Goal: Task Accomplishment & Management: Manage account settings

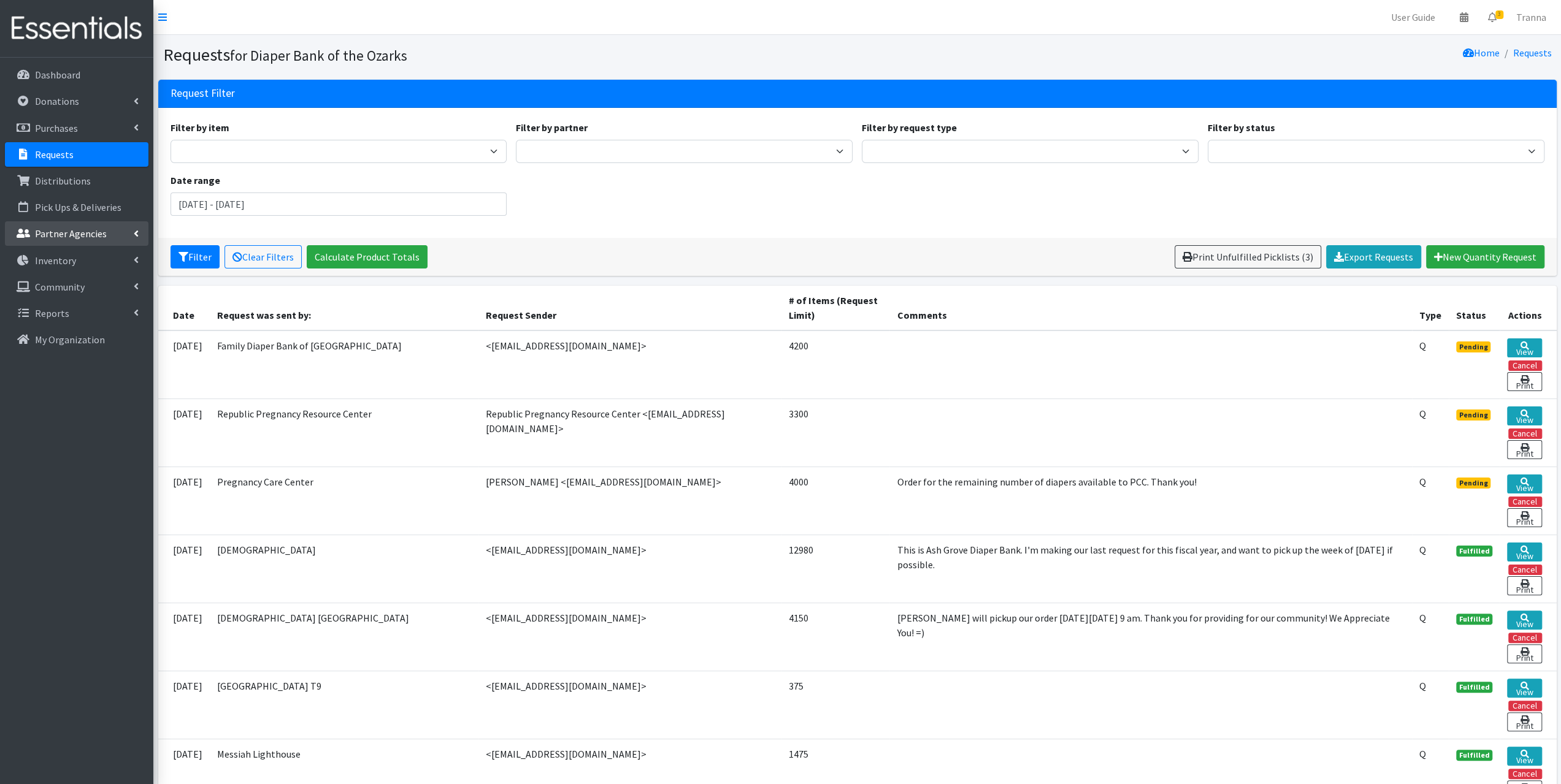
click at [77, 238] on p "Partner Agencies" at bounding box center [71, 234] width 72 height 13
click at [61, 260] on link "All Partners" at bounding box center [77, 260] width 144 height 24
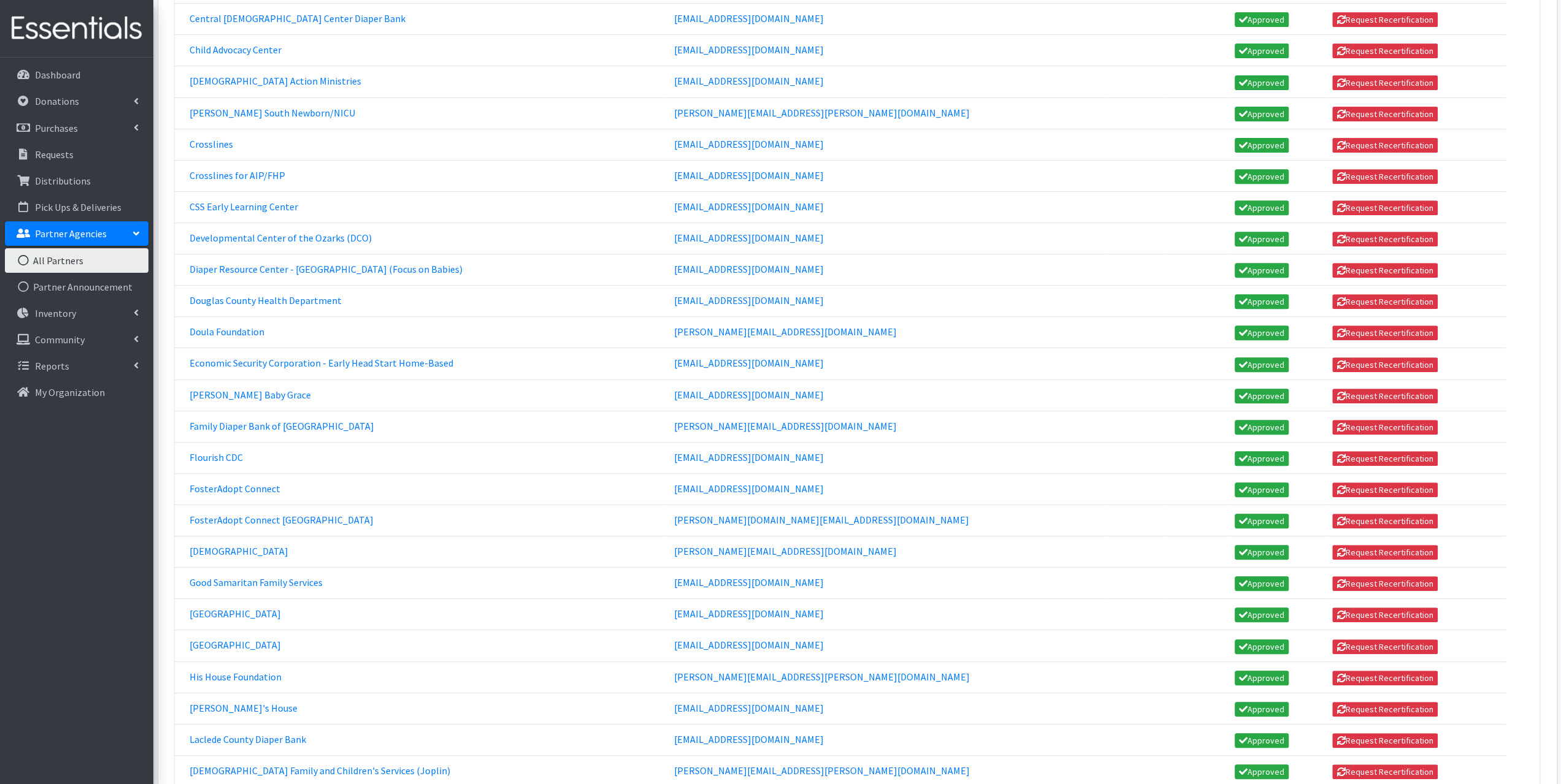
scroll to position [429, 0]
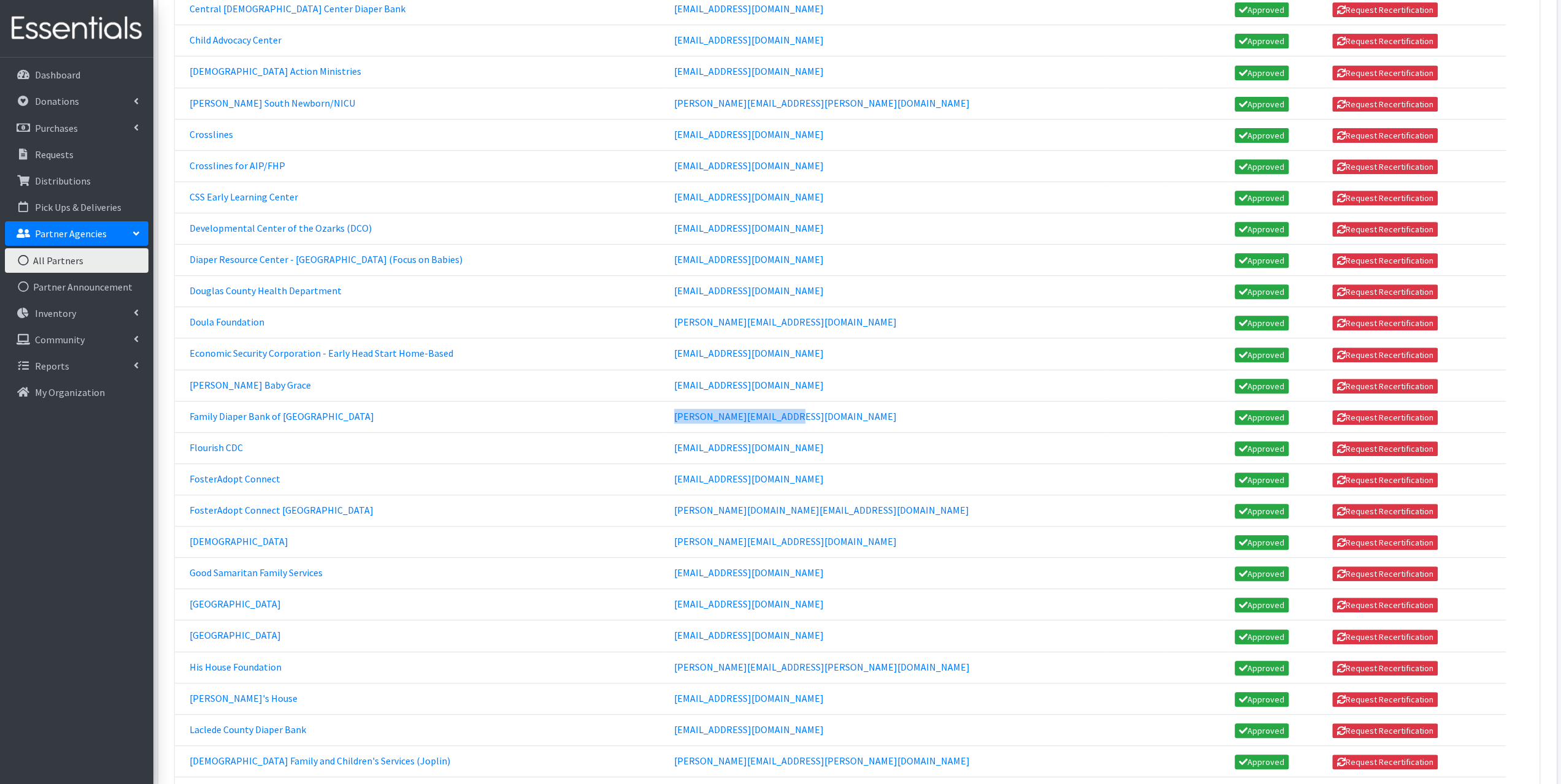
drag, startPoint x: 871, startPoint y: 395, endPoint x: 723, endPoint y: 408, distance: 148.6
click at [723, 408] on td "barb.myers1947@gmail.com" at bounding box center [887, 416] width 440 height 31
click at [782, 410] on link "barb.myers1947@gmail.com" at bounding box center [785, 416] width 223 height 13
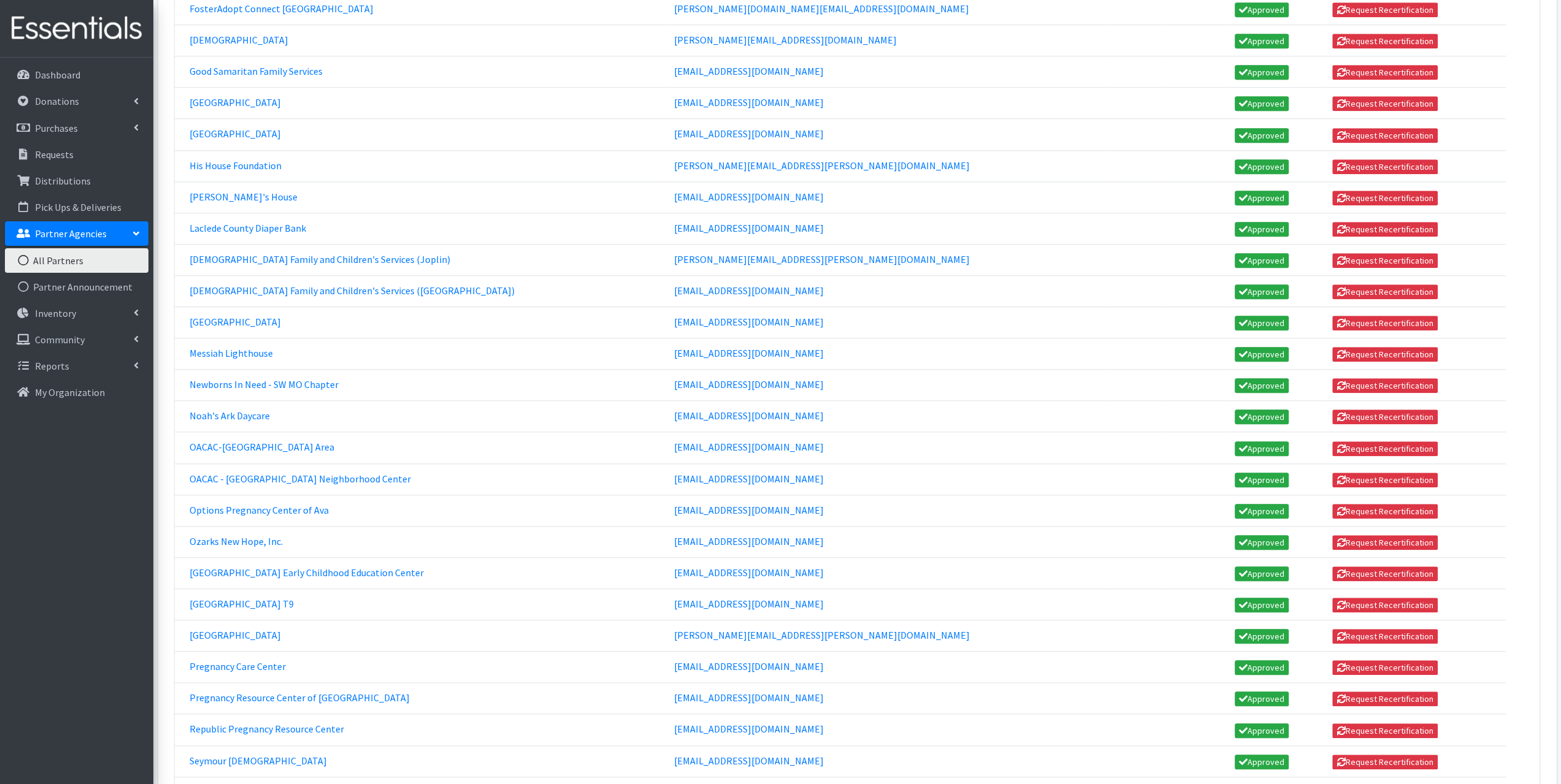
scroll to position [1104, 0]
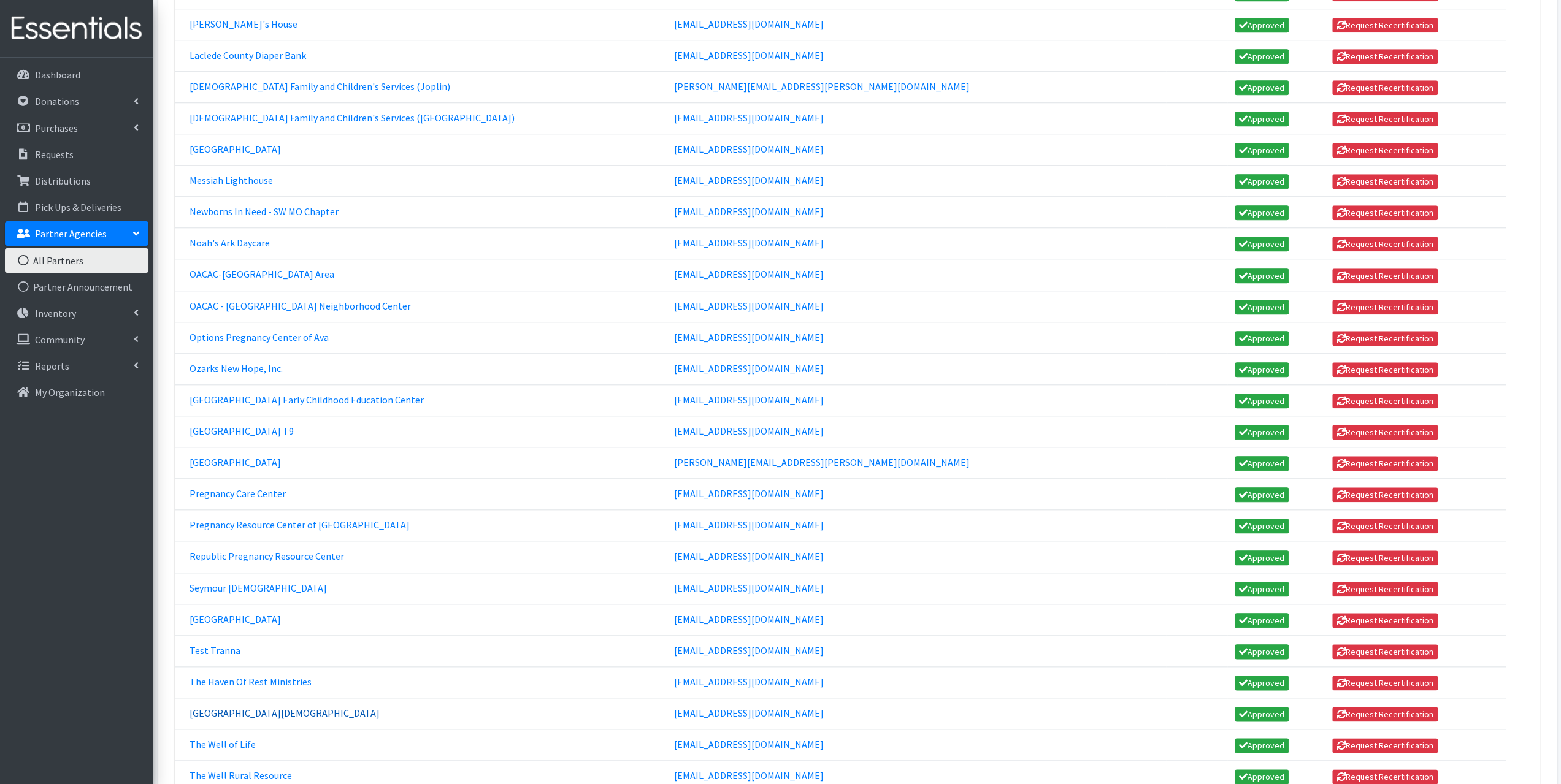
click at [238, 707] on link "[GEOGRAPHIC_DATA][DEMOGRAPHIC_DATA]" at bounding box center [284, 713] width 190 height 13
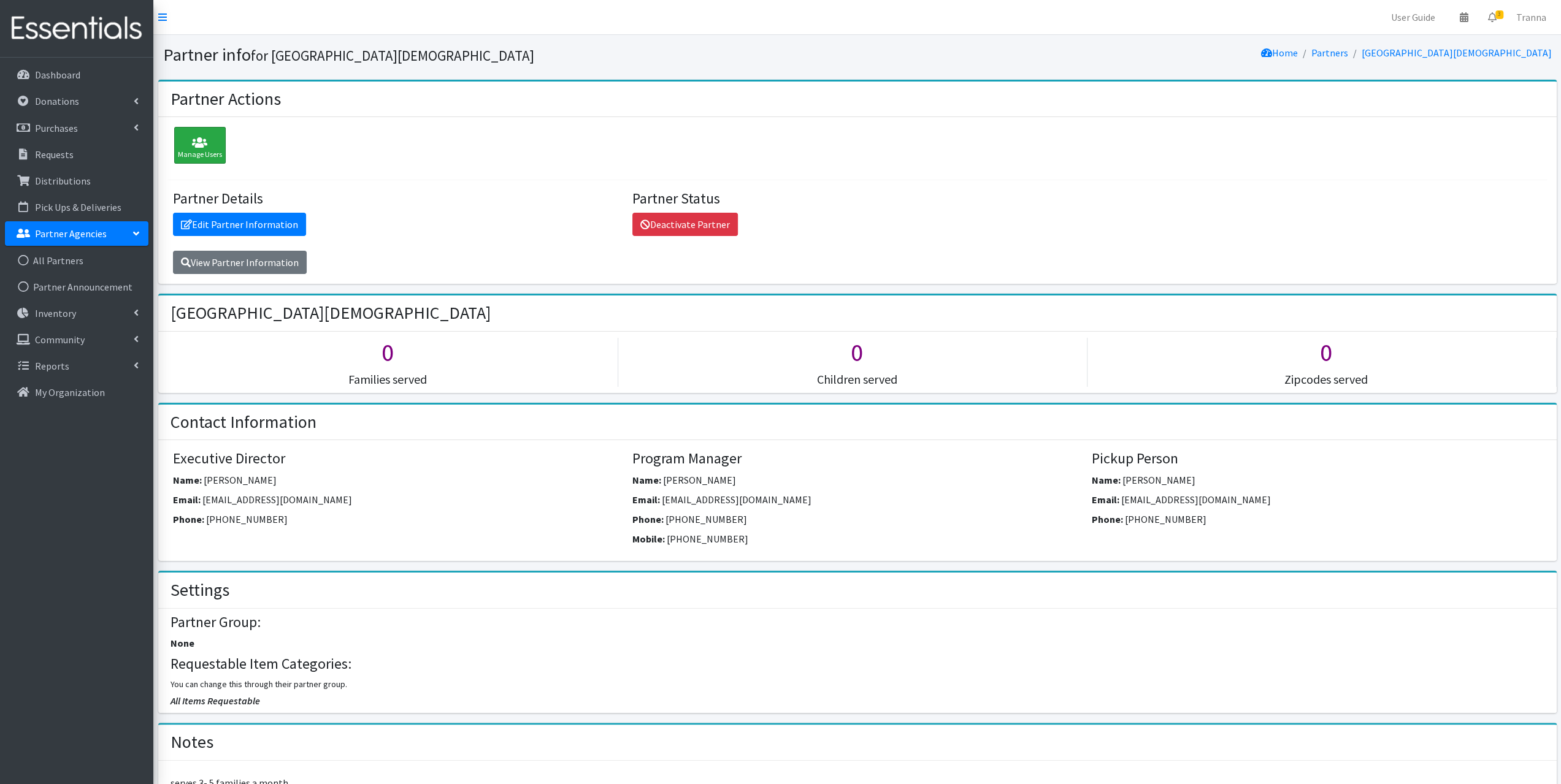
click at [197, 139] on icon at bounding box center [200, 143] width 44 height 13
click at [237, 221] on link "Edit Partner Information" at bounding box center [240, 224] width 133 height 23
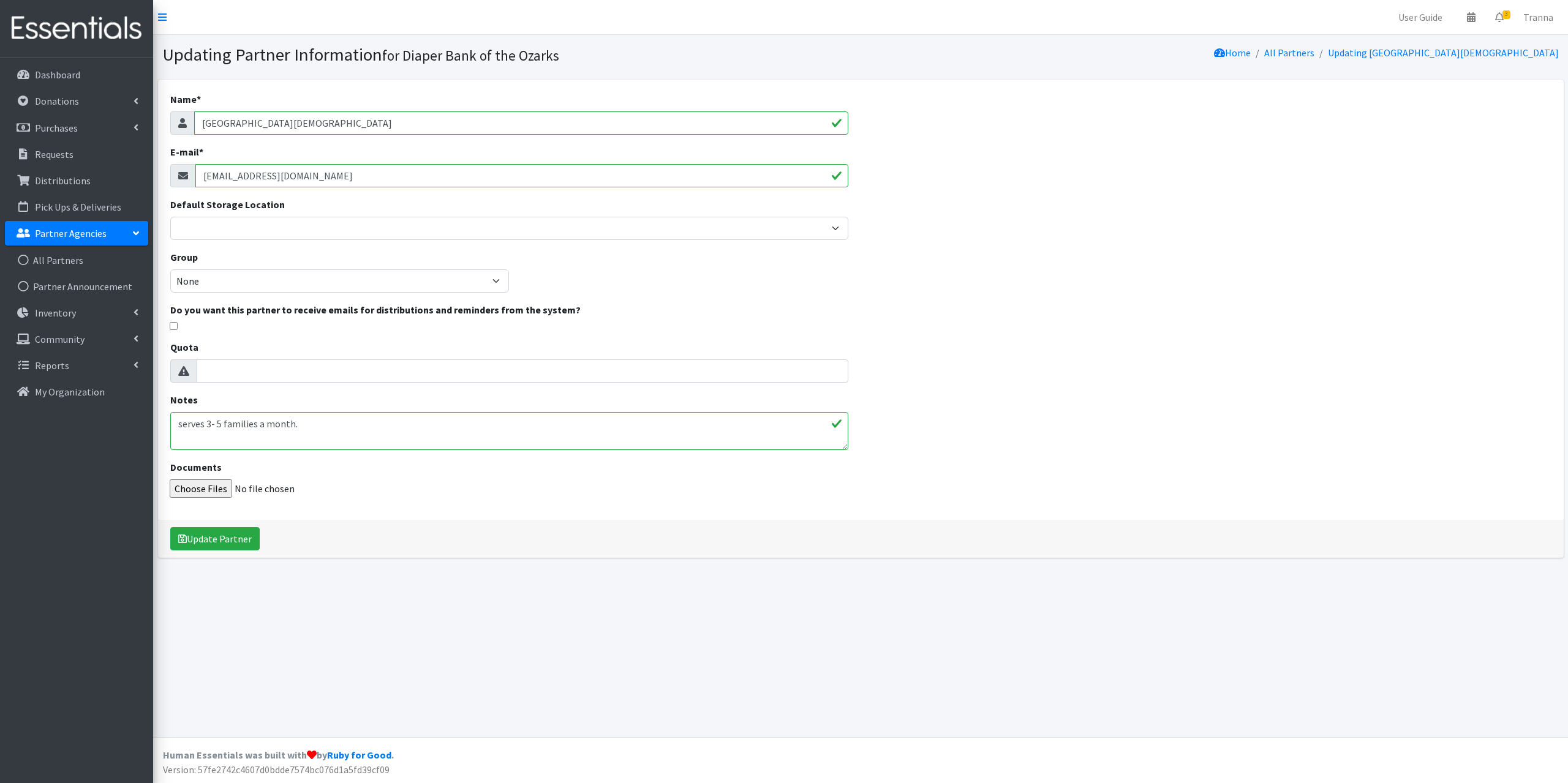
drag, startPoint x: 342, startPoint y: 170, endPoint x: 200, endPoint y: 172, distance: 142.0
click at [200, 172] on input "[EMAIL_ADDRESS][DOMAIN_NAME]" at bounding box center [522, 175] width 653 height 23
click at [242, 174] on input "E-mail *" at bounding box center [522, 175] width 653 height 23
paste input "[PERSON_NAME][EMAIL_ADDRESS][DOMAIN_NAME]"
type input "kelly@theheightschurch.net"
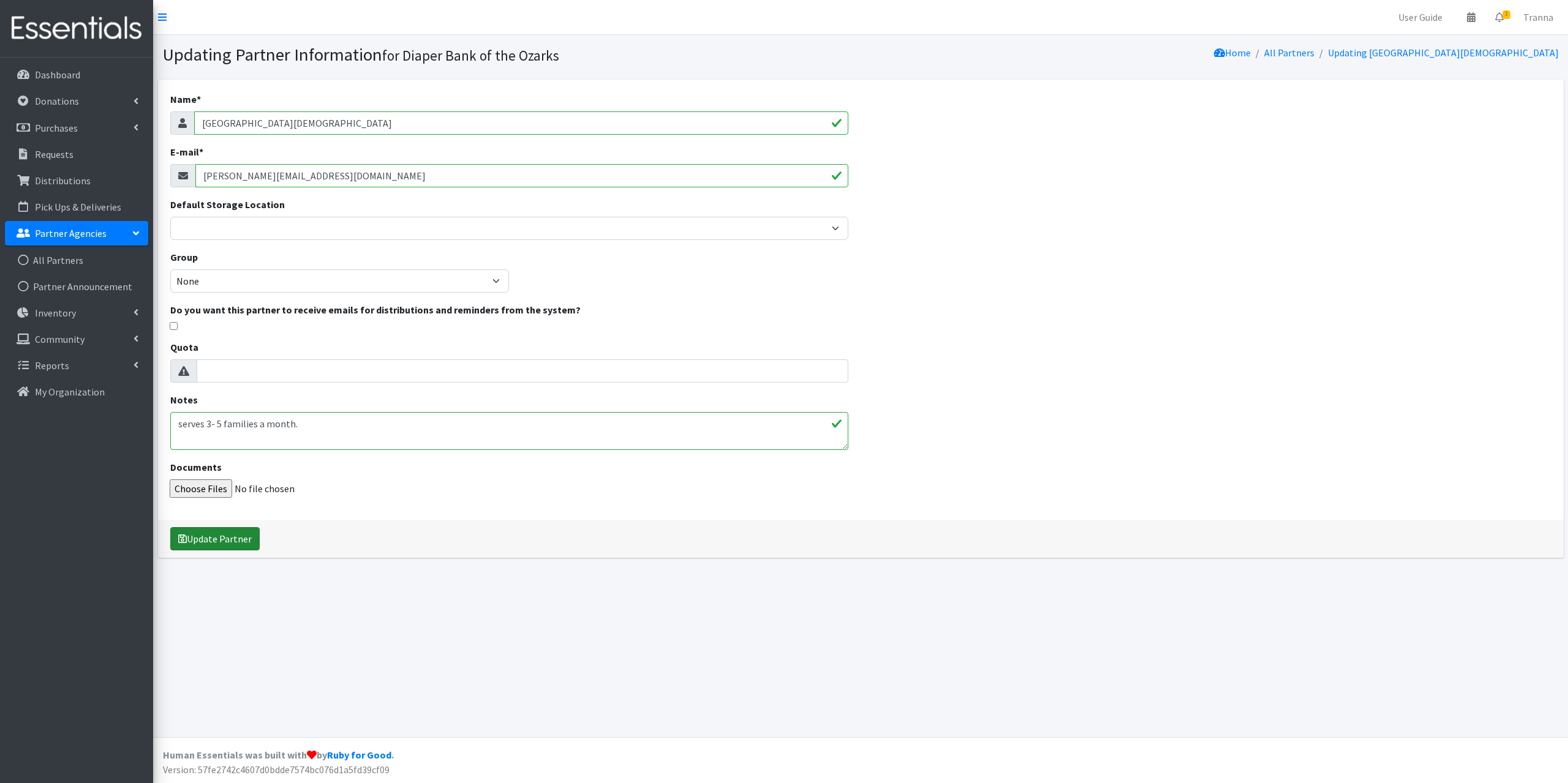
click at [225, 534] on button "Update Partner" at bounding box center [215, 539] width 90 height 23
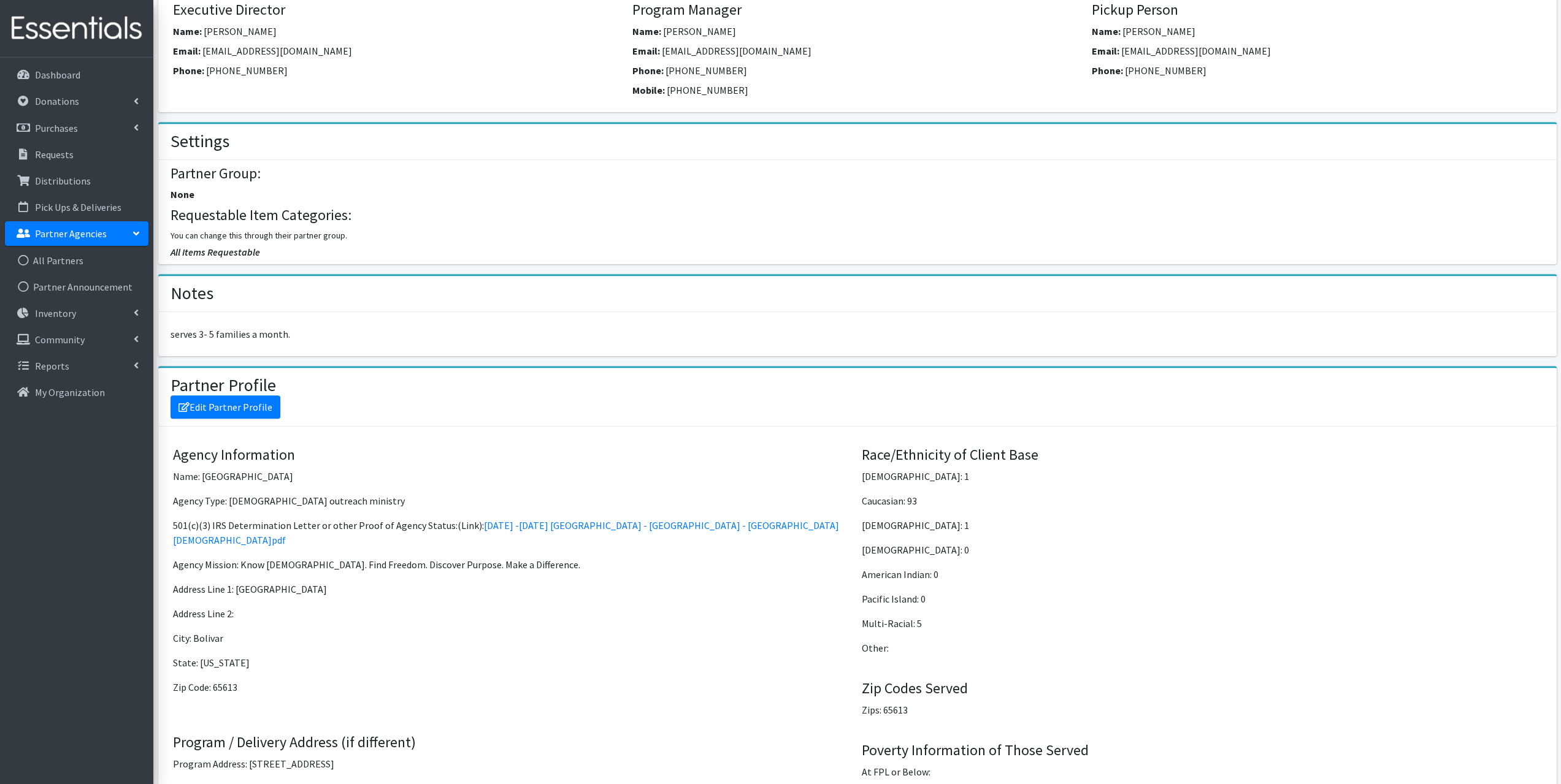
scroll to position [490, 0]
click at [206, 400] on link "Edit Partner Profile" at bounding box center [225, 406] width 110 height 23
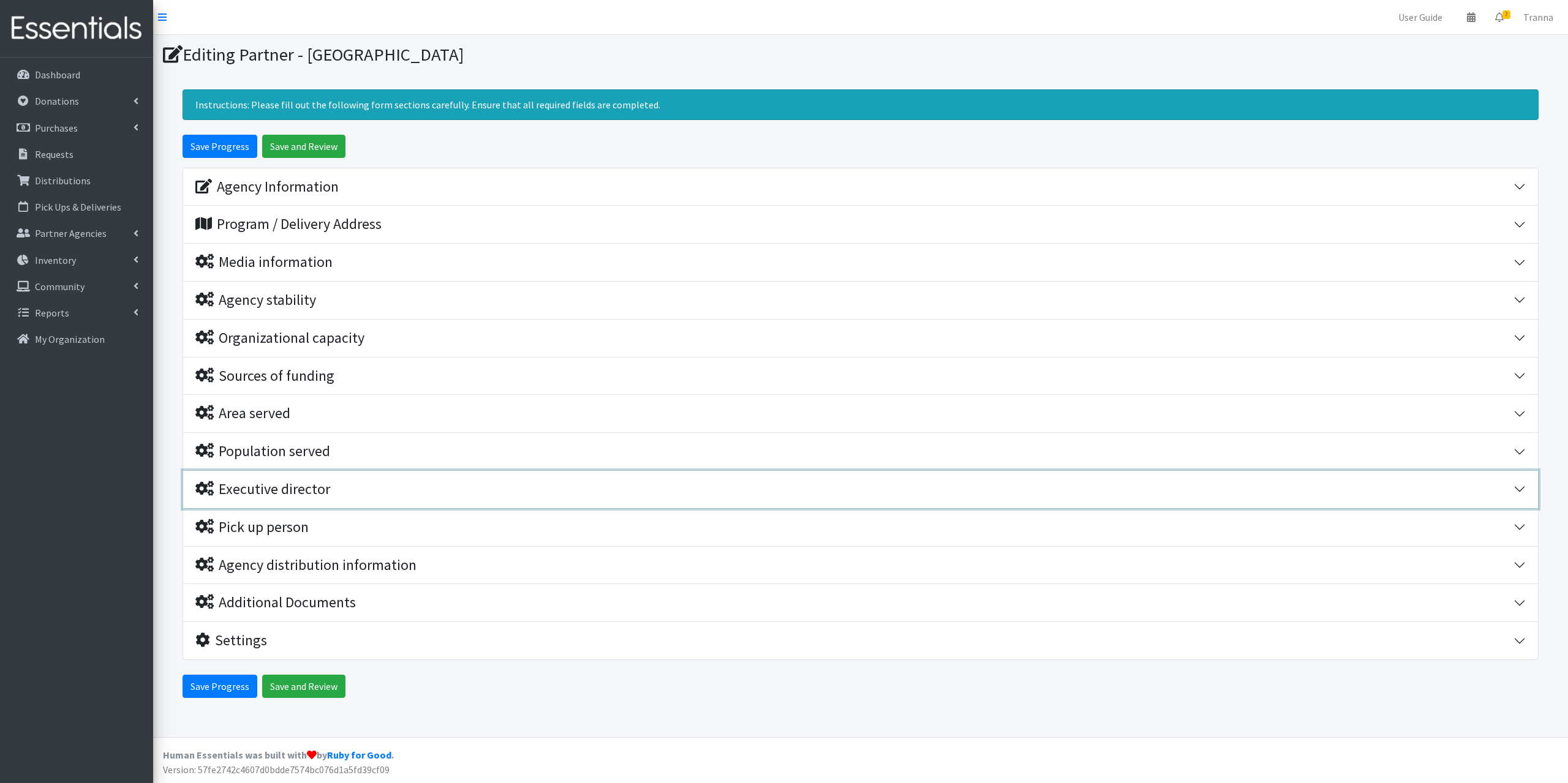
click at [300, 484] on div "Executive director" at bounding box center [262, 489] width 135 height 18
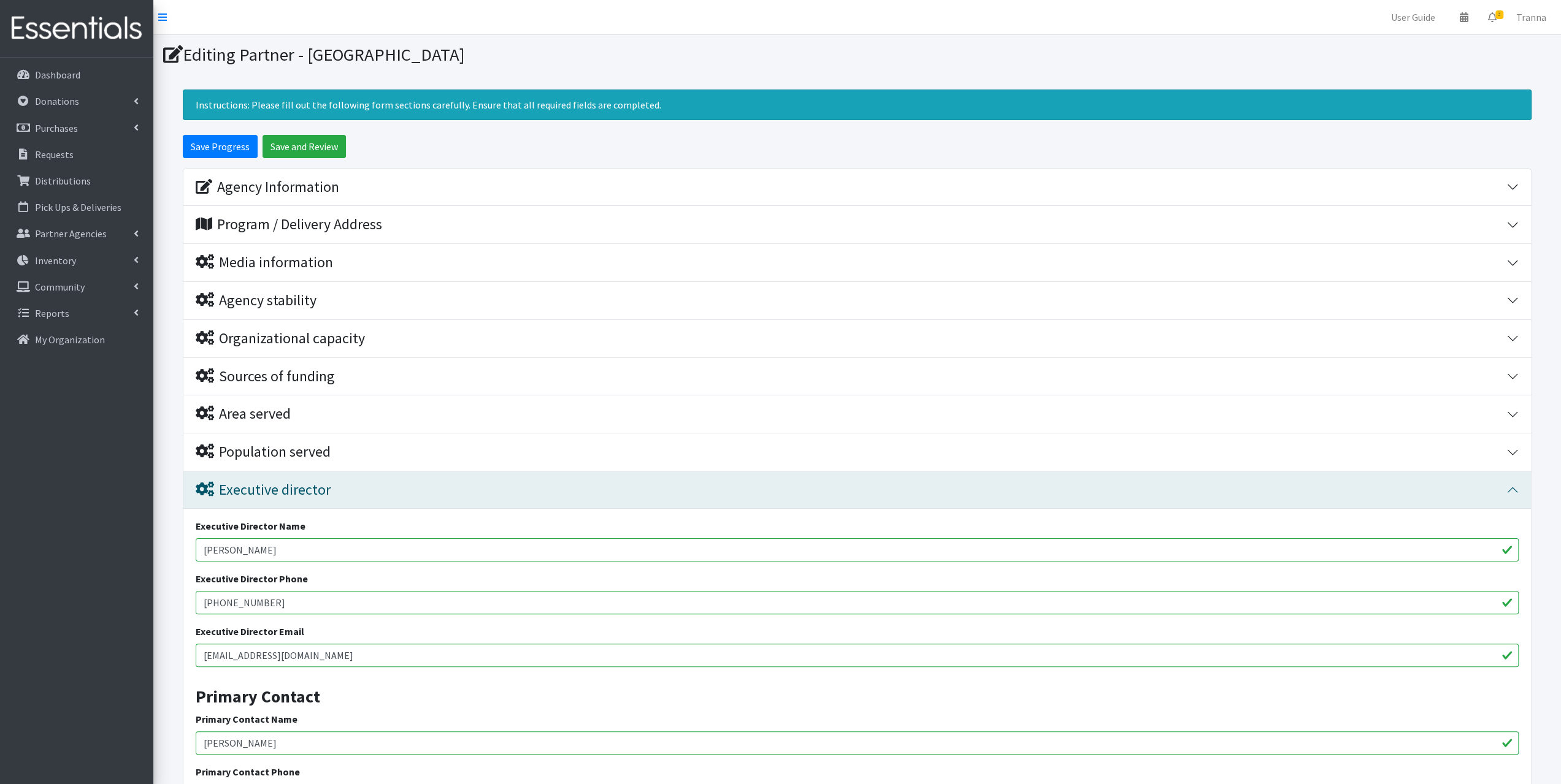
drag, startPoint x: 339, startPoint y: 645, endPoint x: 164, endPoint y: 657, distance: 175.4
click at [164, 657] on form "Save Progress Save and Review Agency Information Agency Name * The Heights Chur…" at bounding box center [857, 629] width 1408 height 988
paste input "[PERSON_NAME][EMAIL_ADDRESS][DOMAIN_NAME]"
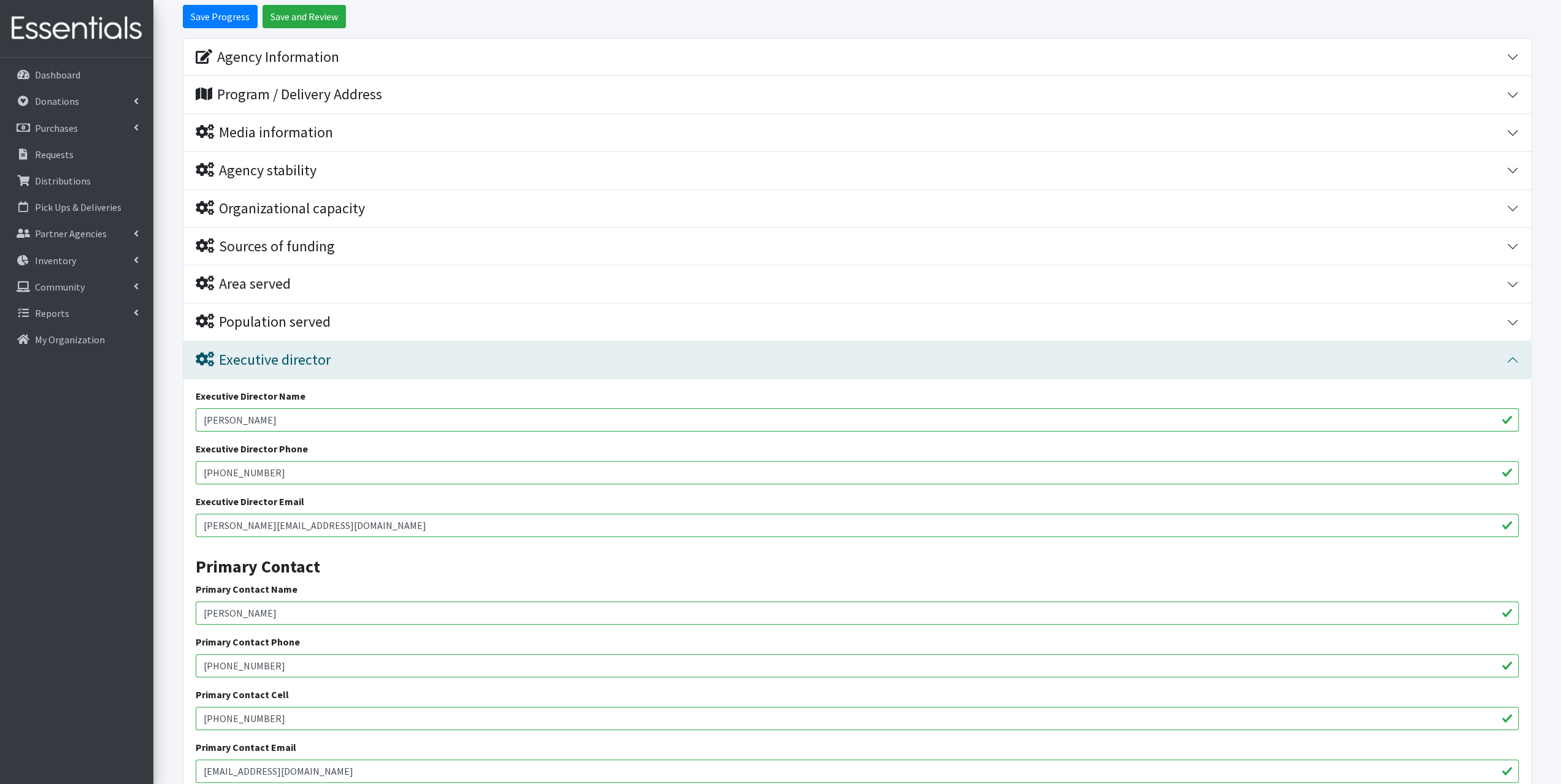
scroll to position [245, 0]
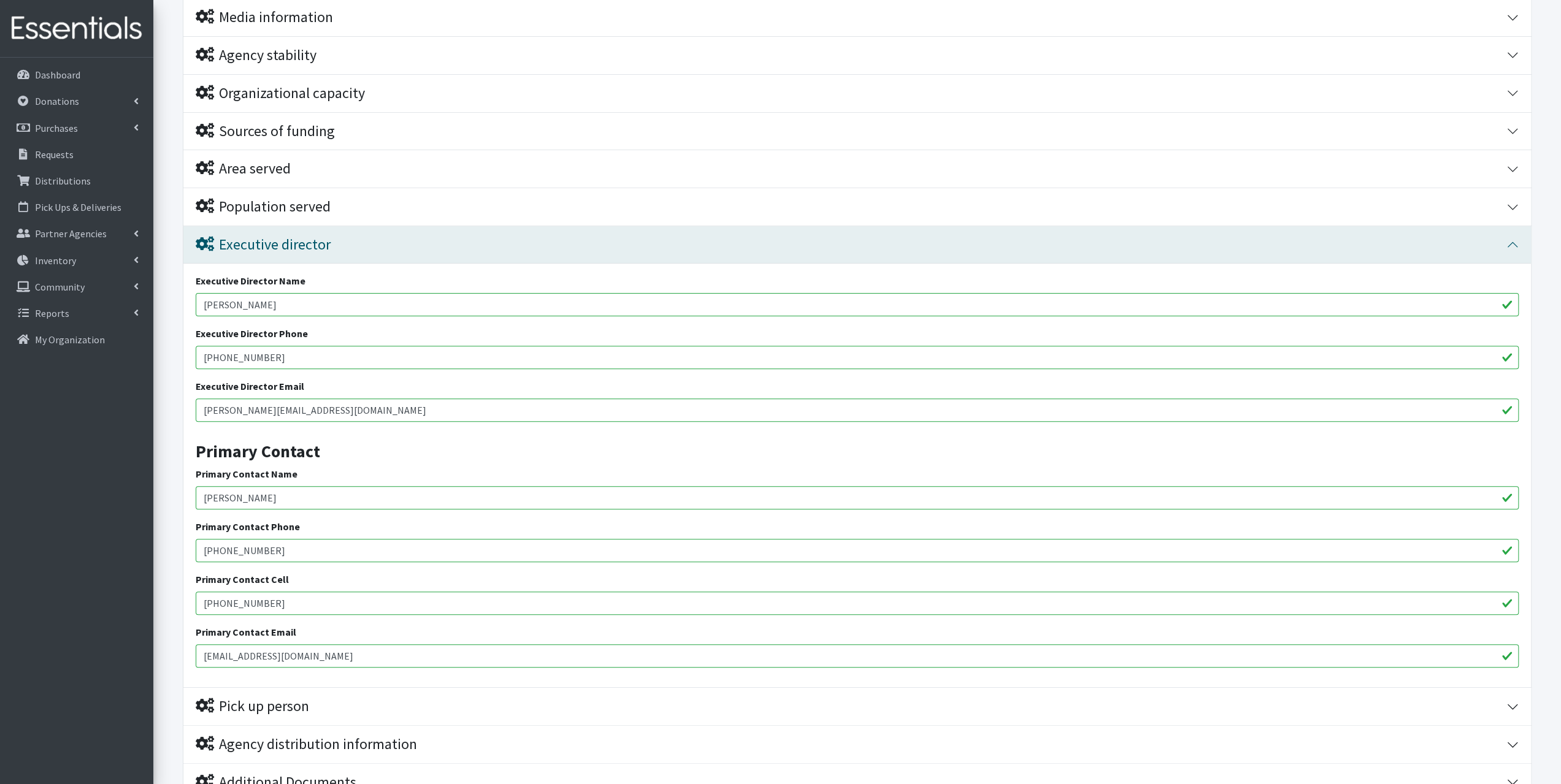
type input "kelly@theheightschurch.net"
drag, startPoint x: 366, startPoint y: 654, endPoint x: 154, endPoint y: 666, distance: 212.3
click at [154, 666] on form "Save Progress Save and Review Agency Information Agency Name * The Heights Chur…" at bounding box center [857, 384] width 1408 height 988
paste input "kelly@theheightschurch.net"
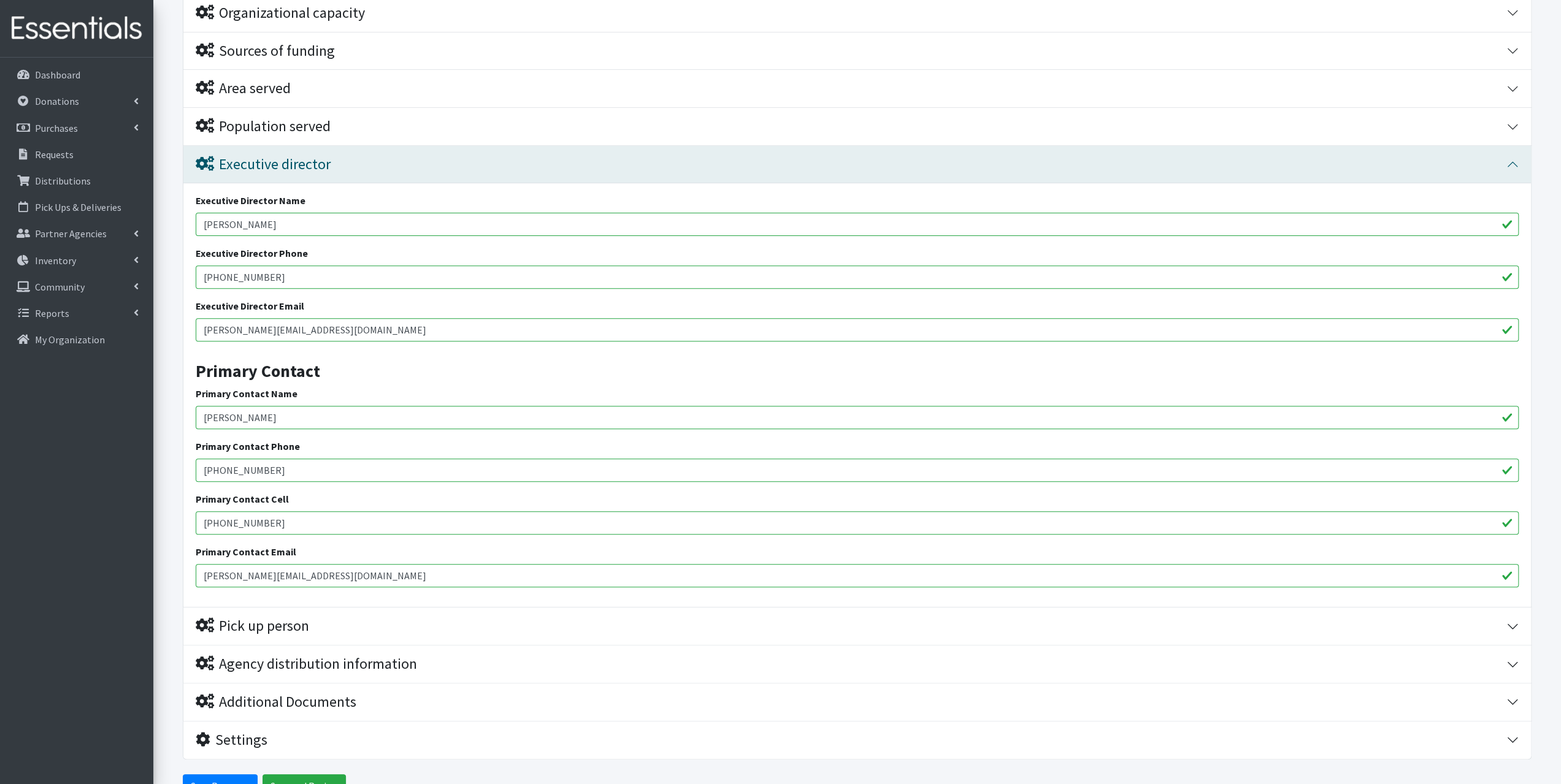
scroll to position [390, 0]
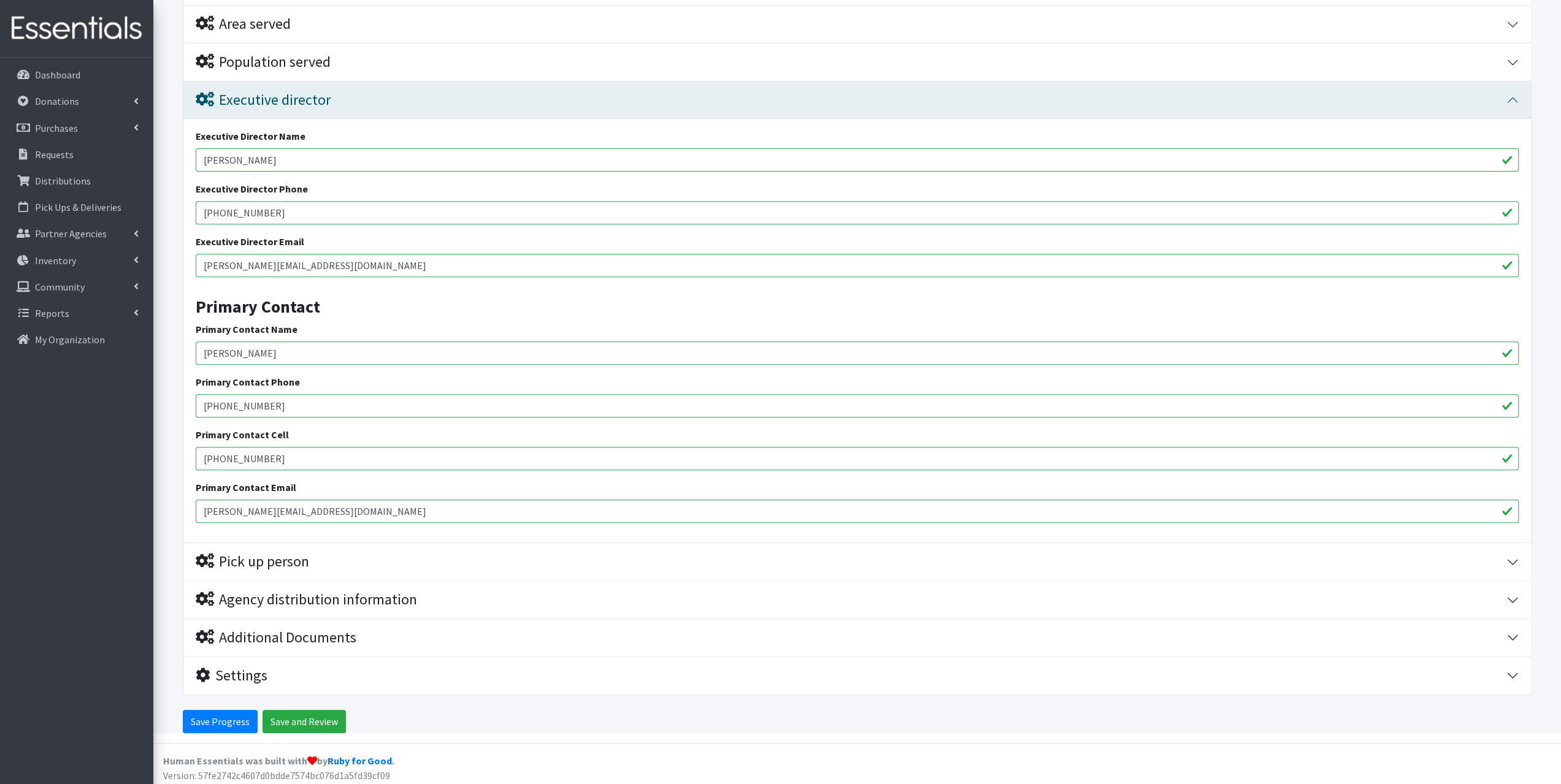
type input "kelly@theheightschurch.net"
click at [268, 559] on div "Pick up person" at bounding box center [252, 562] width 114 height 18
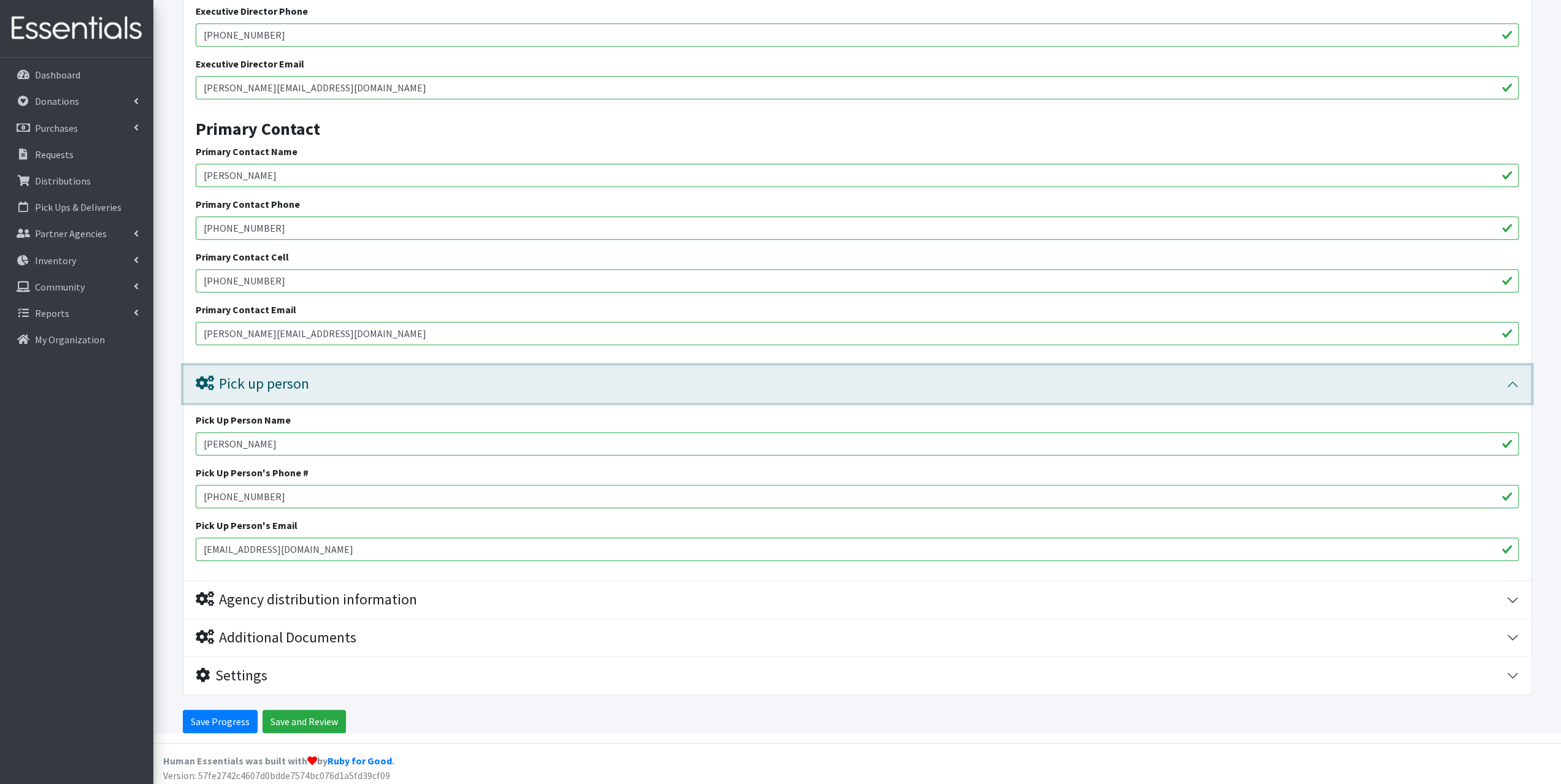
scroll to position [568, 0]
drag, startPoint x: 343, startPoint y: 547, endPoint x: 189, endPoint y: 555, distance: 154.2
click at [189, 555] on div "Pick Up Person Name Gen Richardson Pick Up Person's Phone # 417-399-3703 Pick U…" at bounding box center [857, 492] width 1348 height 178
paste input "kelly@theheightschurch.net"
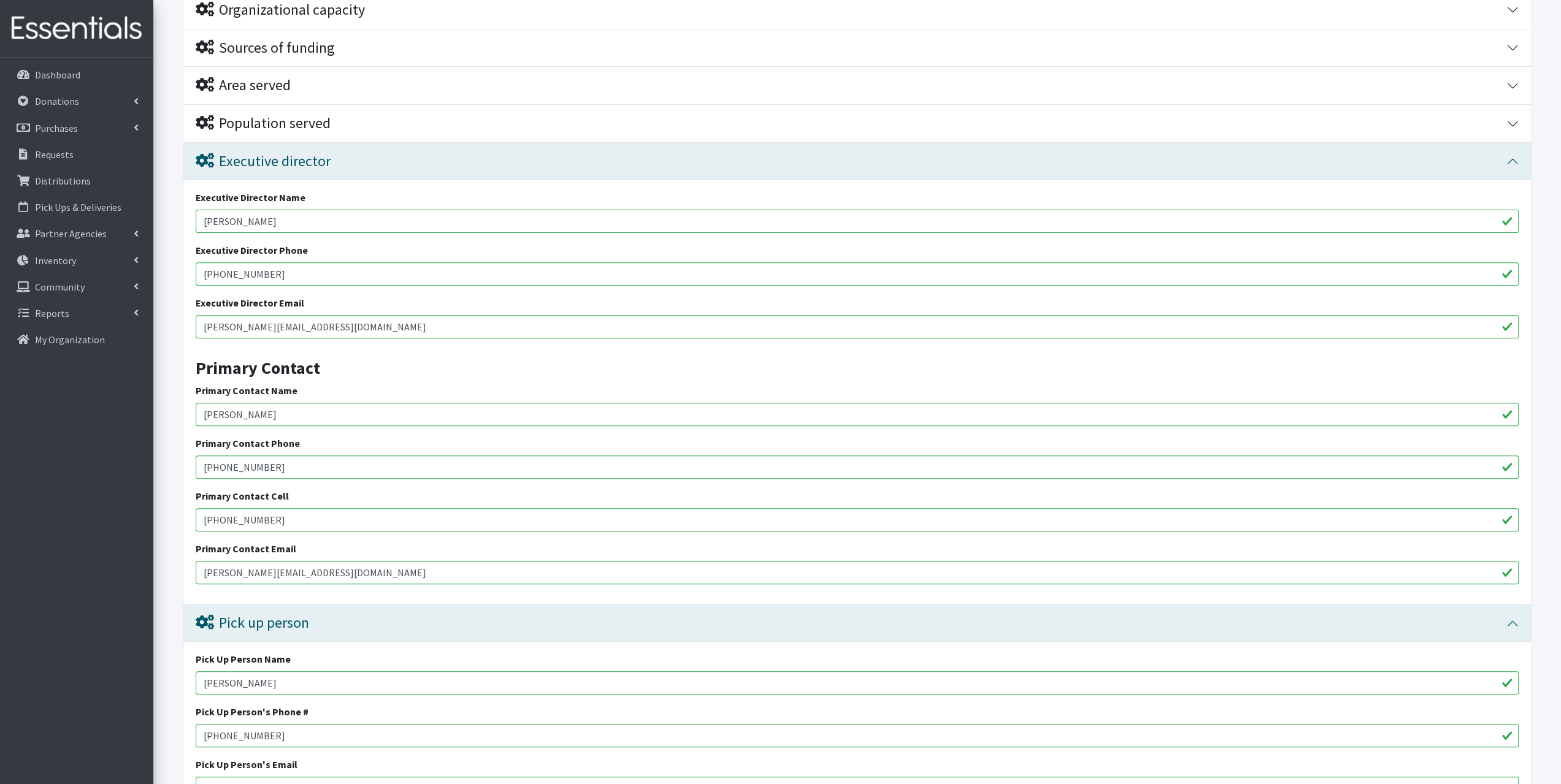
scroll to position [322, 0]
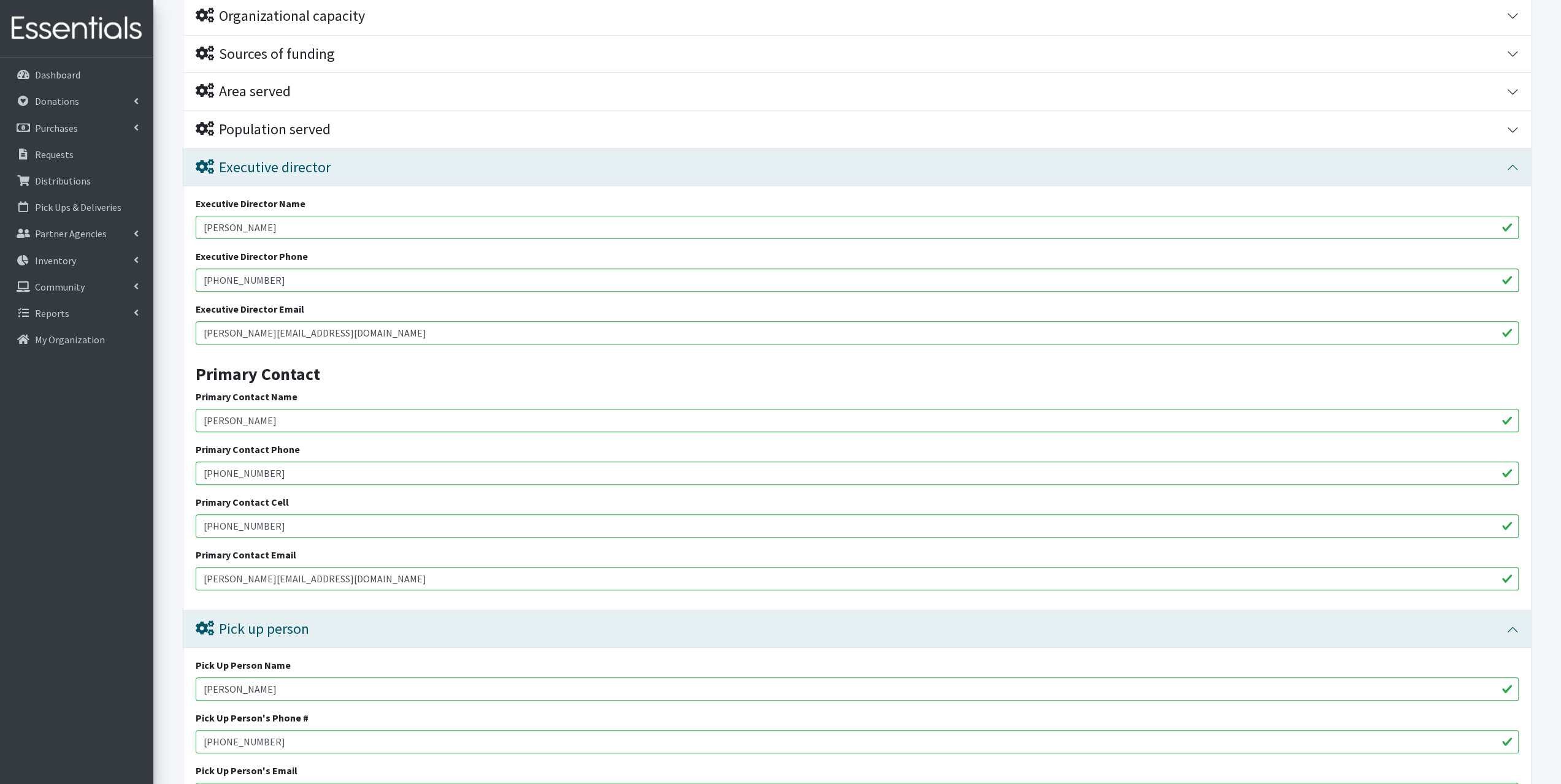
type input "kelly@theheightschurch.net"
drag, startPoint x: 290, startPoint y: 227, endPoint x: 136, endPoint y: 210, distance: 154.9
click at [132, 214] on div "User Guide 0 Pick-ups remaining this week View Calendar 3 3 Requests 0 Partner …" at bounding box center [780, 356] width 1561 height 1357
paste input "Kelly Wagner"
type input "Kelly Wagner"
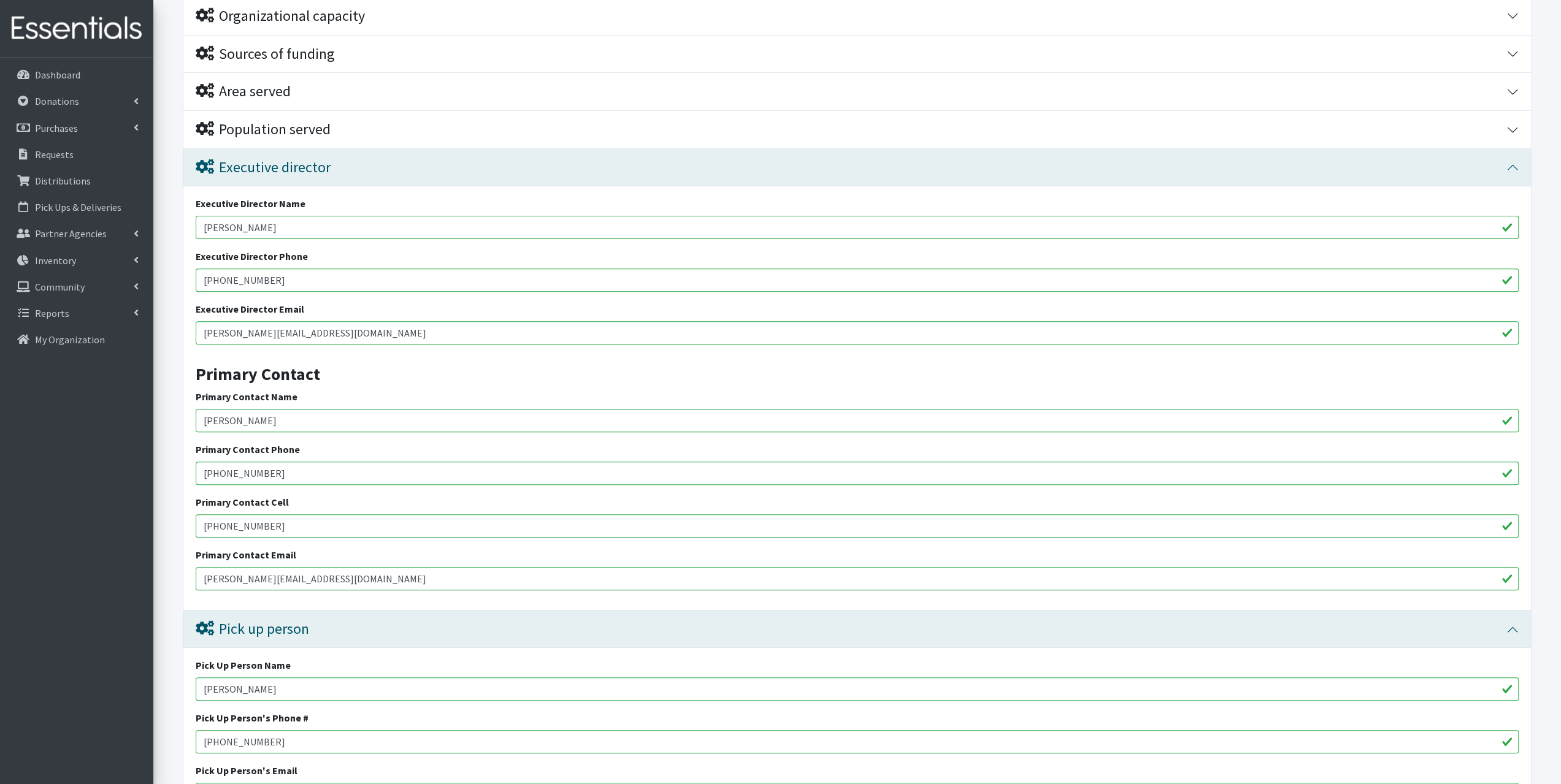
drag, startPoint x: 299, startPoint y: 417, endPoint x: 176, endPoint y: 416, distance: 123.0
click at [176, 416] on form "Save Progress Save and Review Agency Information Agency Name * The Heights Chur…" at bounding box center [857, 396] width 1408 height 1167
paste input "Kelly Wagner"
type input "Kelly Wagner"
drag, startPoint x: 287, startPoint y: 686, endPoint x: 159, endPoint y: 686, distance: 128.0
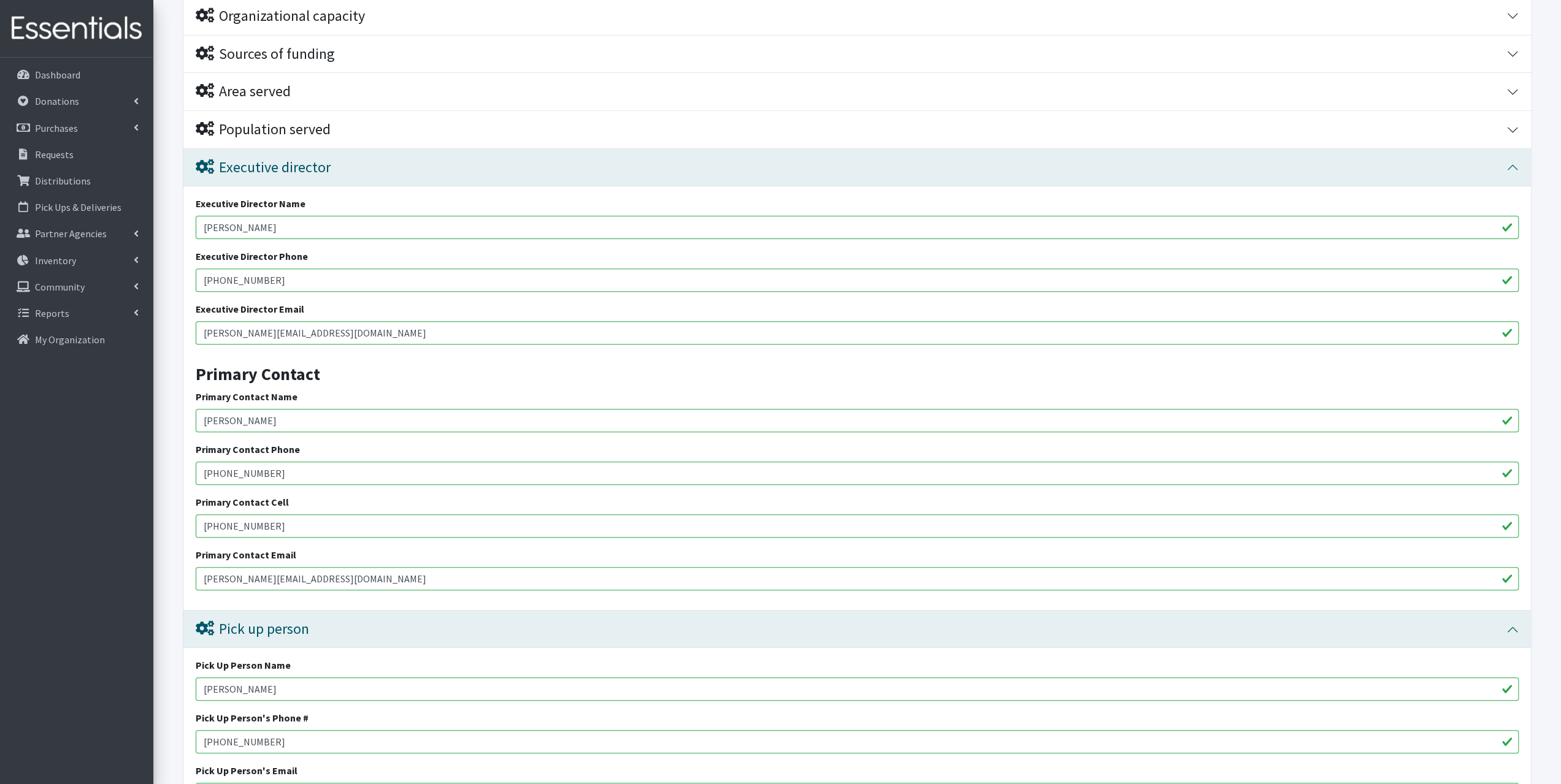
click at [165, 692] on form "Save Progress Save and Review Agency Information Agency Name * The Heights Chur…" at bounding box center [857, 396] width 1408 height 1167
paste input "Kelly Wagner"
type input "Kelly Wagner"
drag, startPoint x: 286, startPoint y: 285, endPoint x: 184, endPoint y: 273, distance: 102.7
click at [184, 277] on div "Executive Director Name Kelly Wagner Executive Director Phone 417-399-3703 Exec…" at bounding box center [857, 398] width 1348 height 425
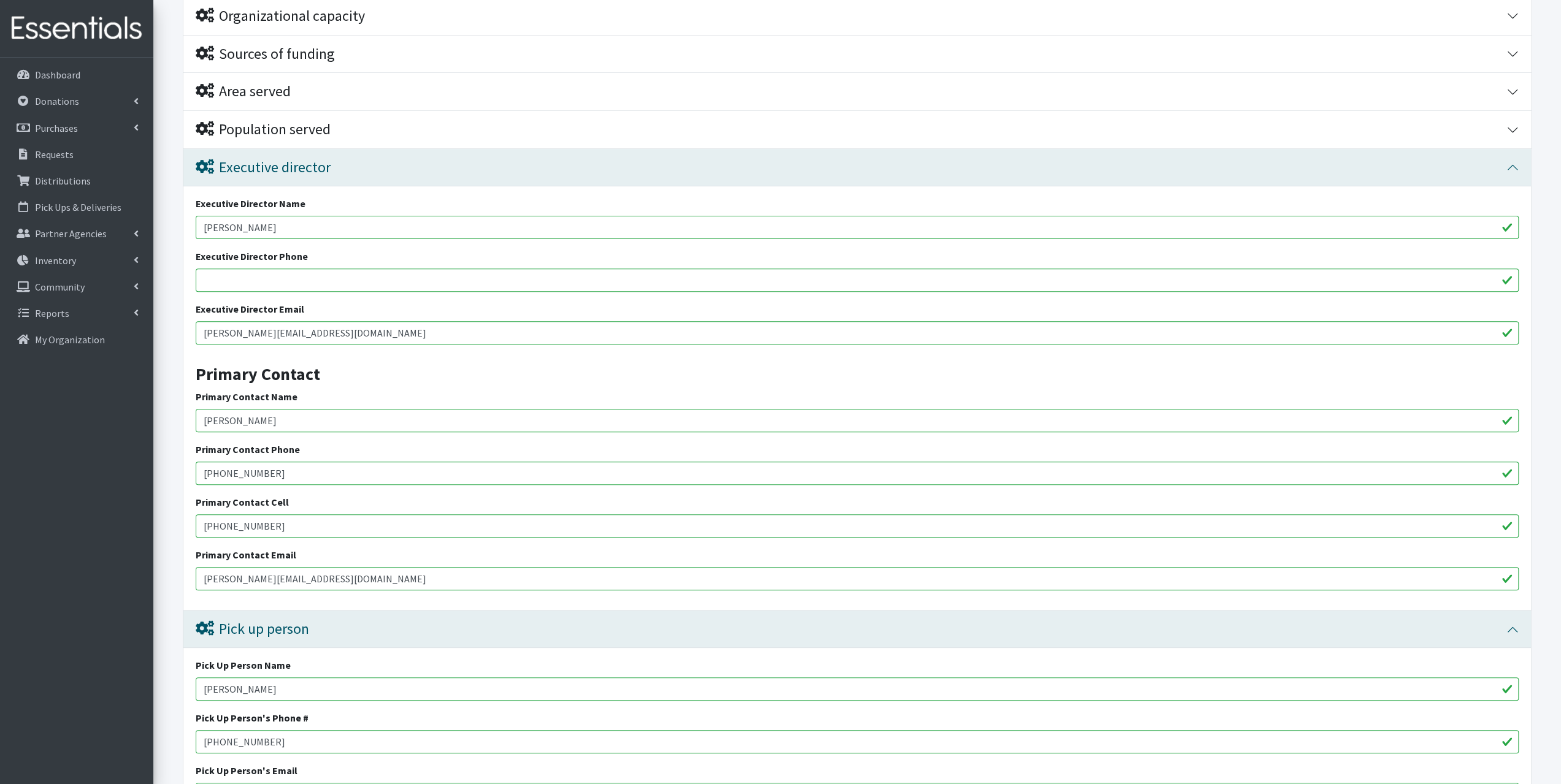
paste input "360-605-4228"
type input "360-605-4228"
drag, startPoint x: 306, startPoint y: 475, endPoint x: 142, endPoint y: 472, distance: 164.0
click at [146, 477] on div "User Guide 0 Pick-ups remaining this week View Calendar 3 3 Requests 0 Partner …" at bounding box center [780, 356] width 1561 height 1357
paste input "360-605-4228"
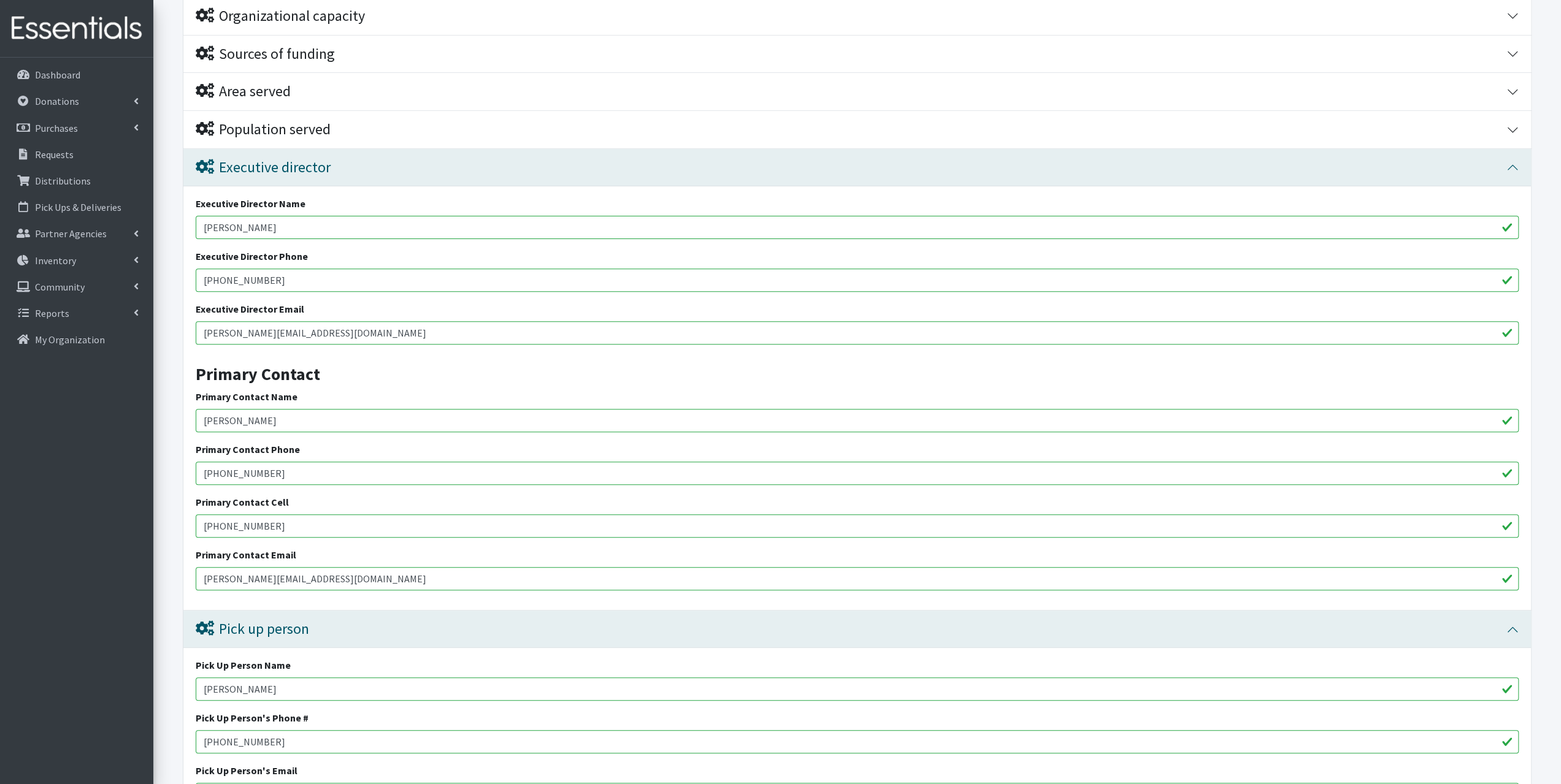
type input "360-605-4228"
drag, startPoint x: 276, startPoint y: 517, endPoint x: 71, endPoint y: 532, distance: 205.5
click at [71, 532] on div "User Guide 0 Pick-ups remaining this week View Calendar 3 3 Requests 0 Partner …" at bounding box center [780, 356] width 1561 height 1357
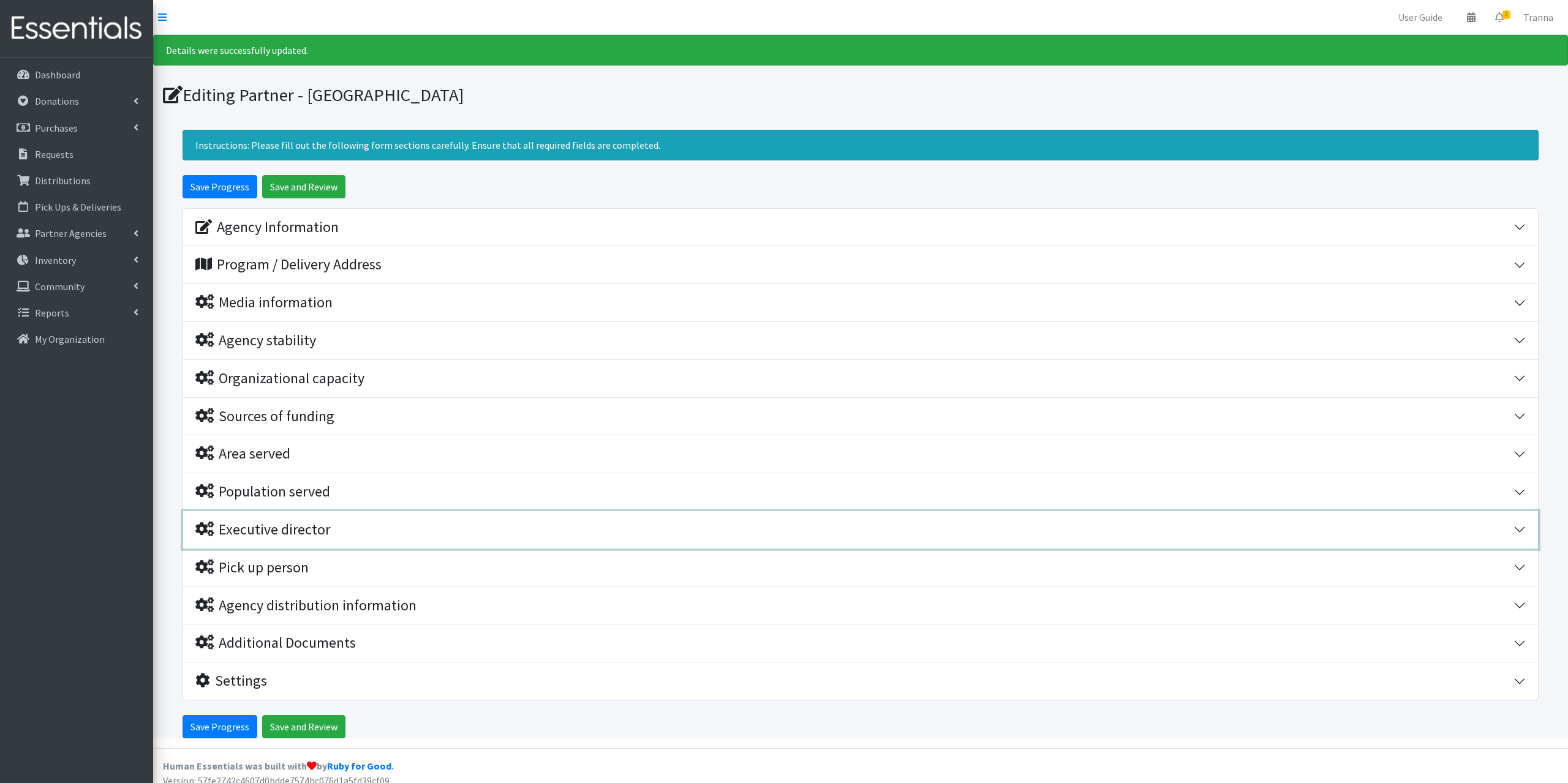
click at [286, 526] on div "Executive director" at bounding box center [262, 530] width 135 height 18
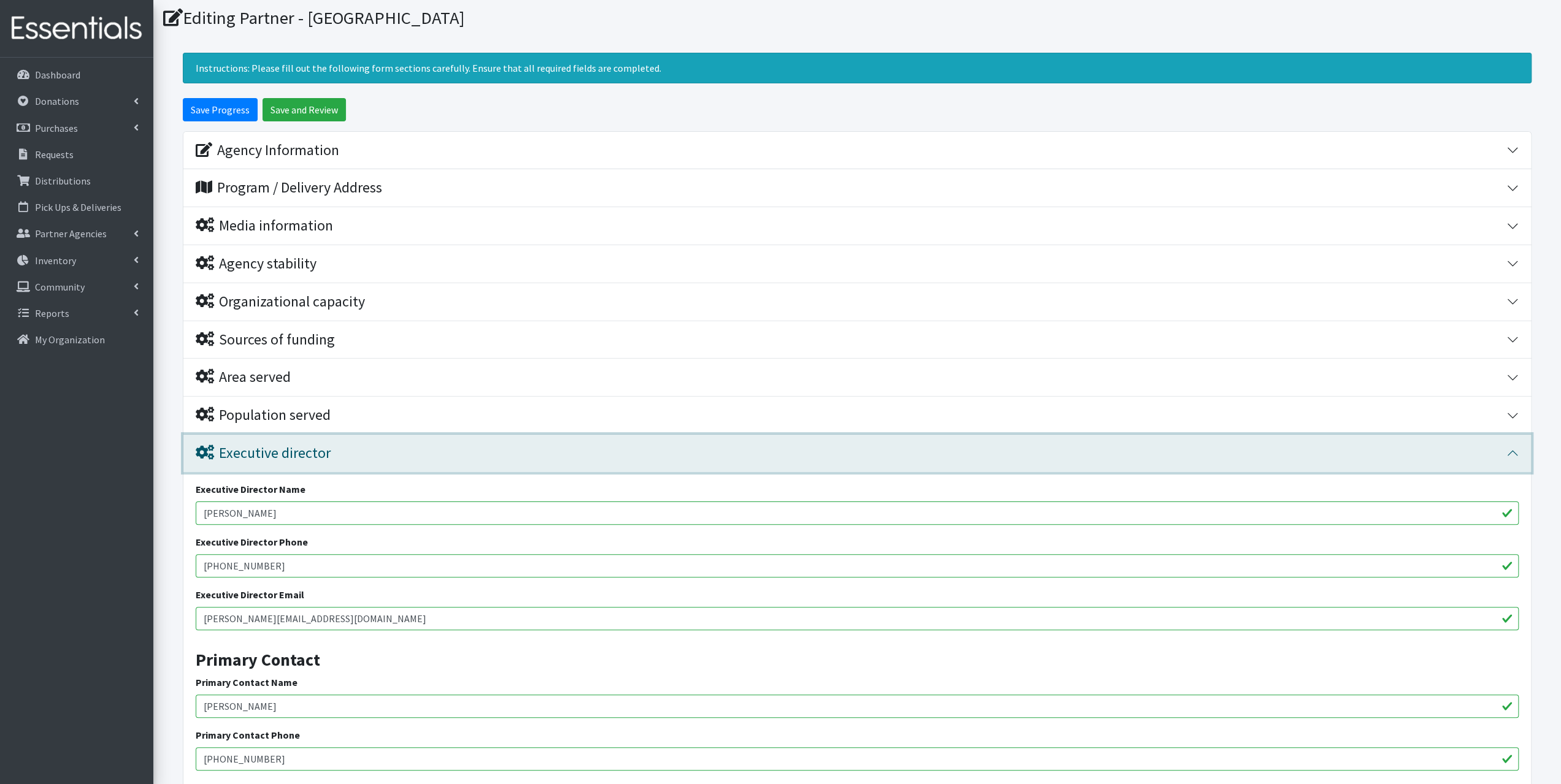
scroll to position [245, 0]
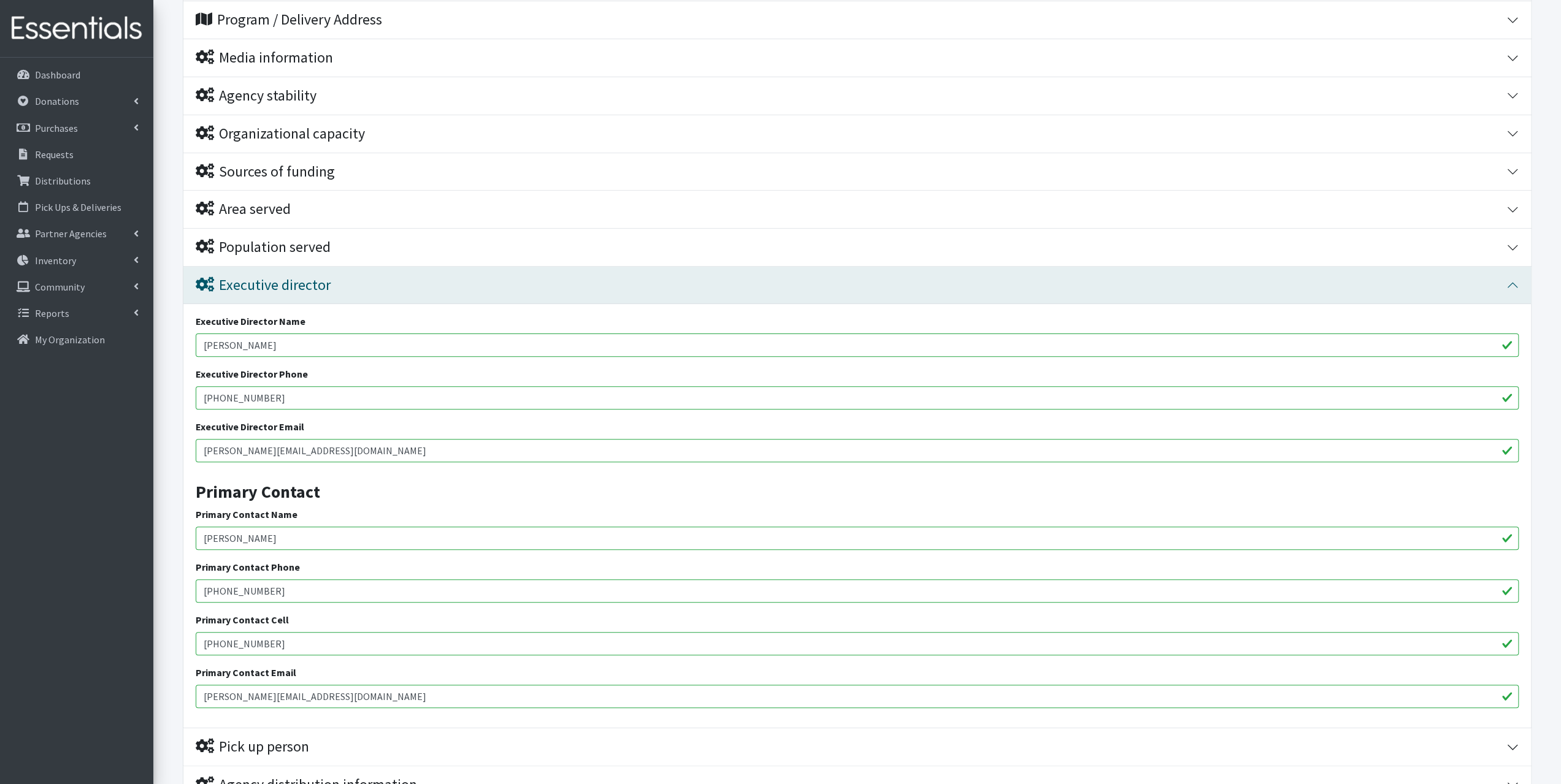
drag, startPoint x: 289, startPoint y: 641, endPoint x: 131, endPoint y: 638, distance: 158.0
click at [131, 638] on div "User Guide 0 Pick-ups remaining this week View Calendar 3 3 Requests 0 Partner …" at bounding box center [780, 364] width 1561 height 1220
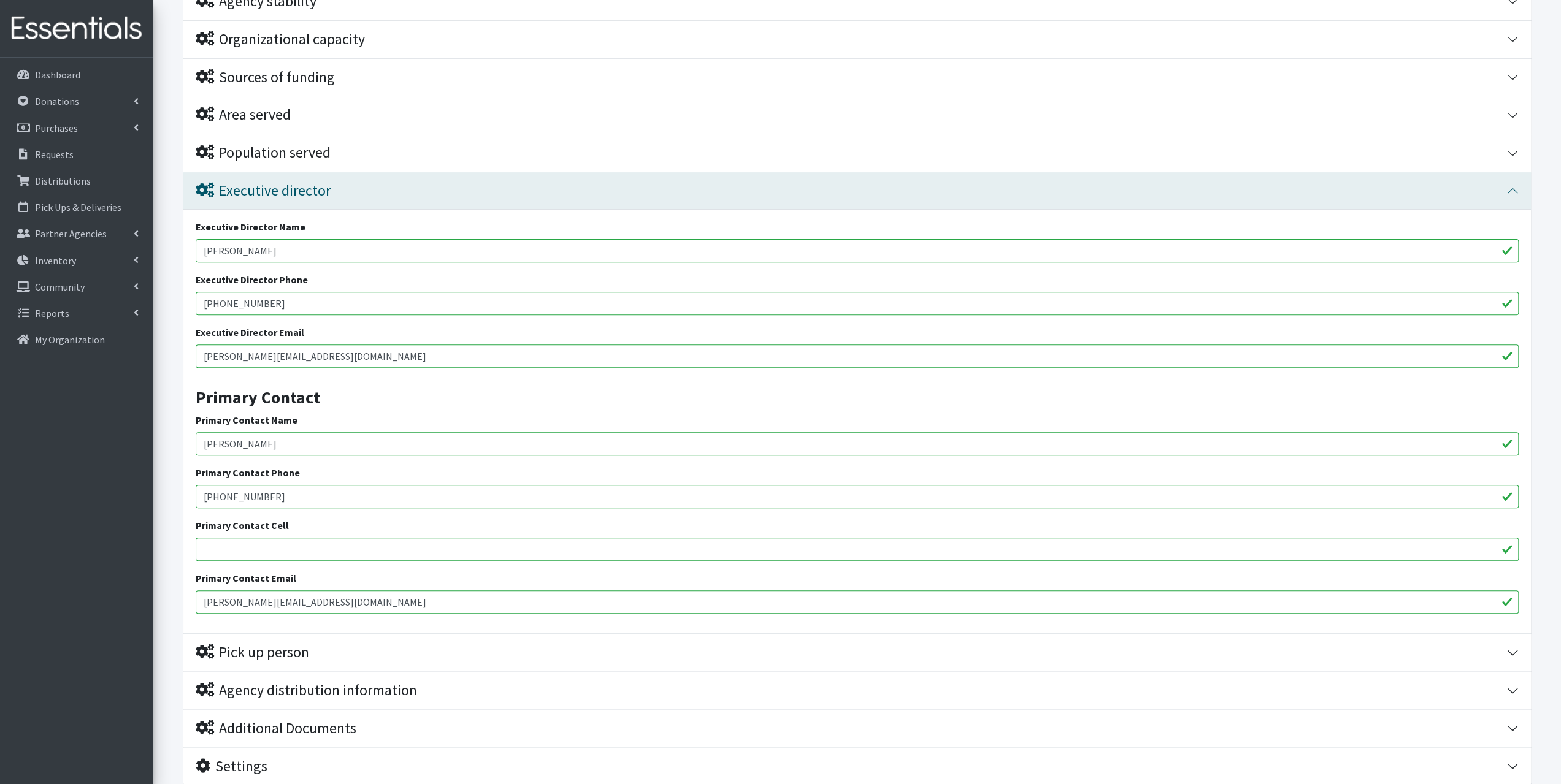
scroll to position [430, 0]
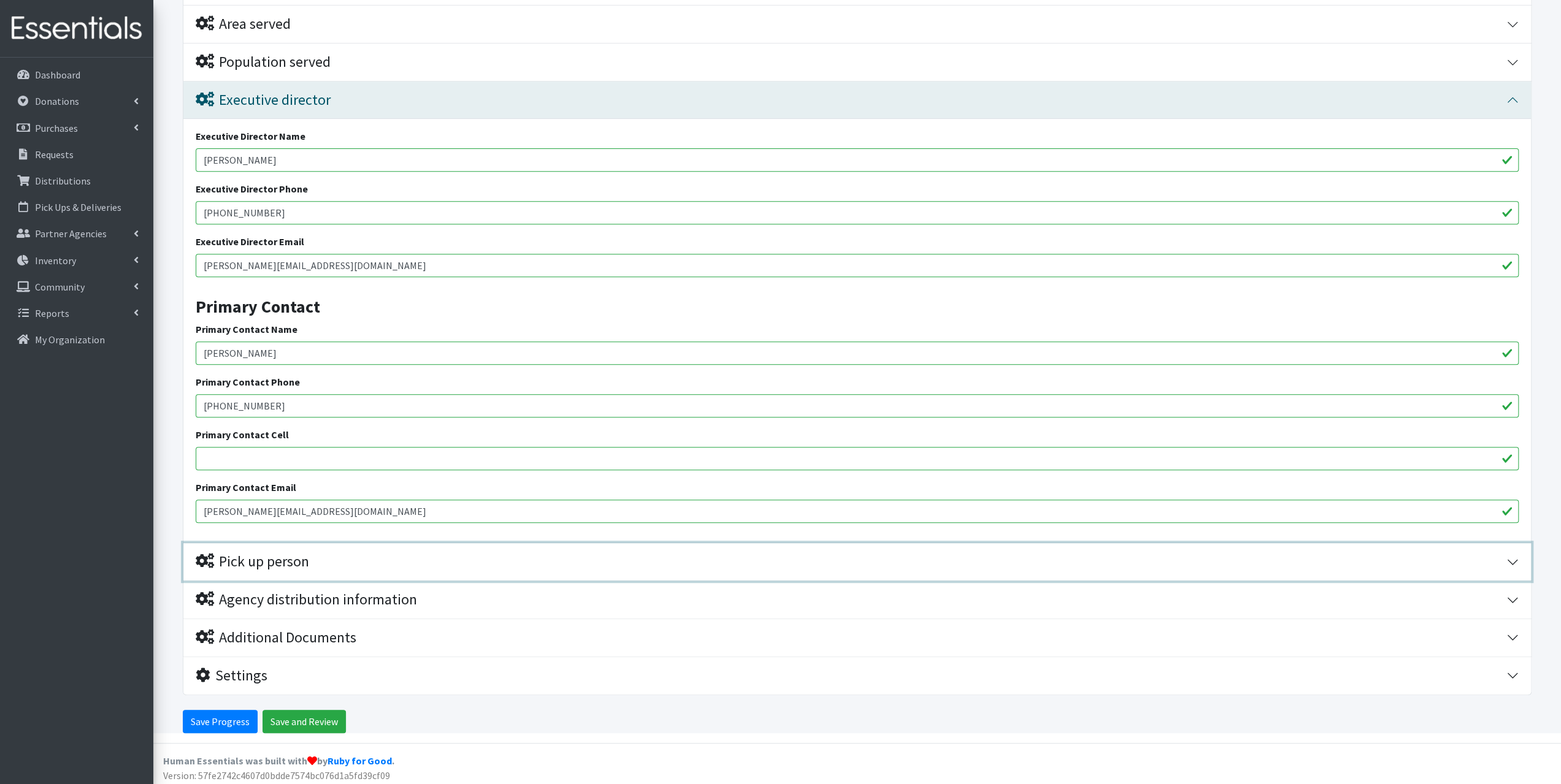
click at [303, 560] on div "Pick up person" at bounding box center [252, 562] width 114 height 18
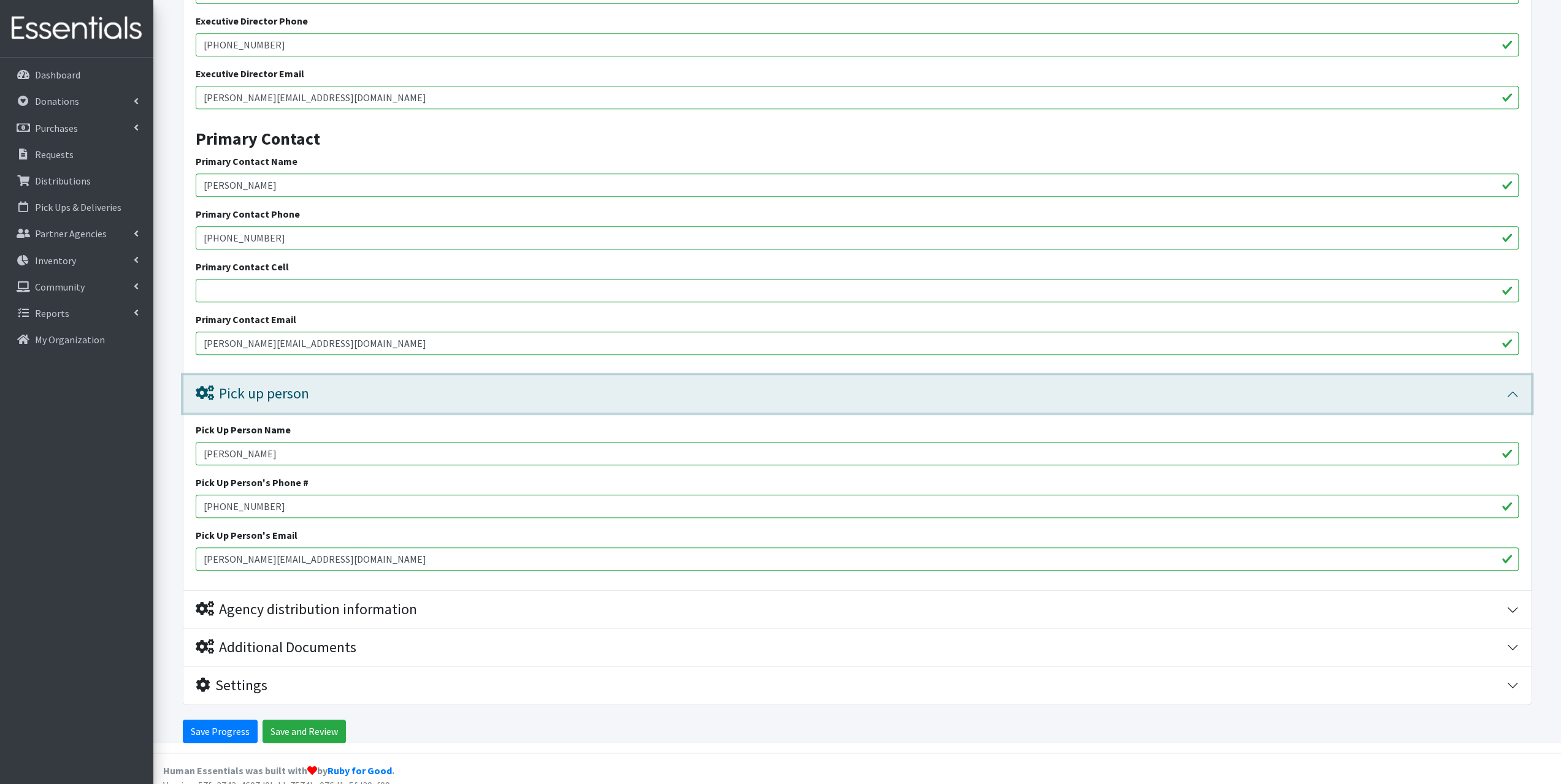
scroll to position [608, 0]
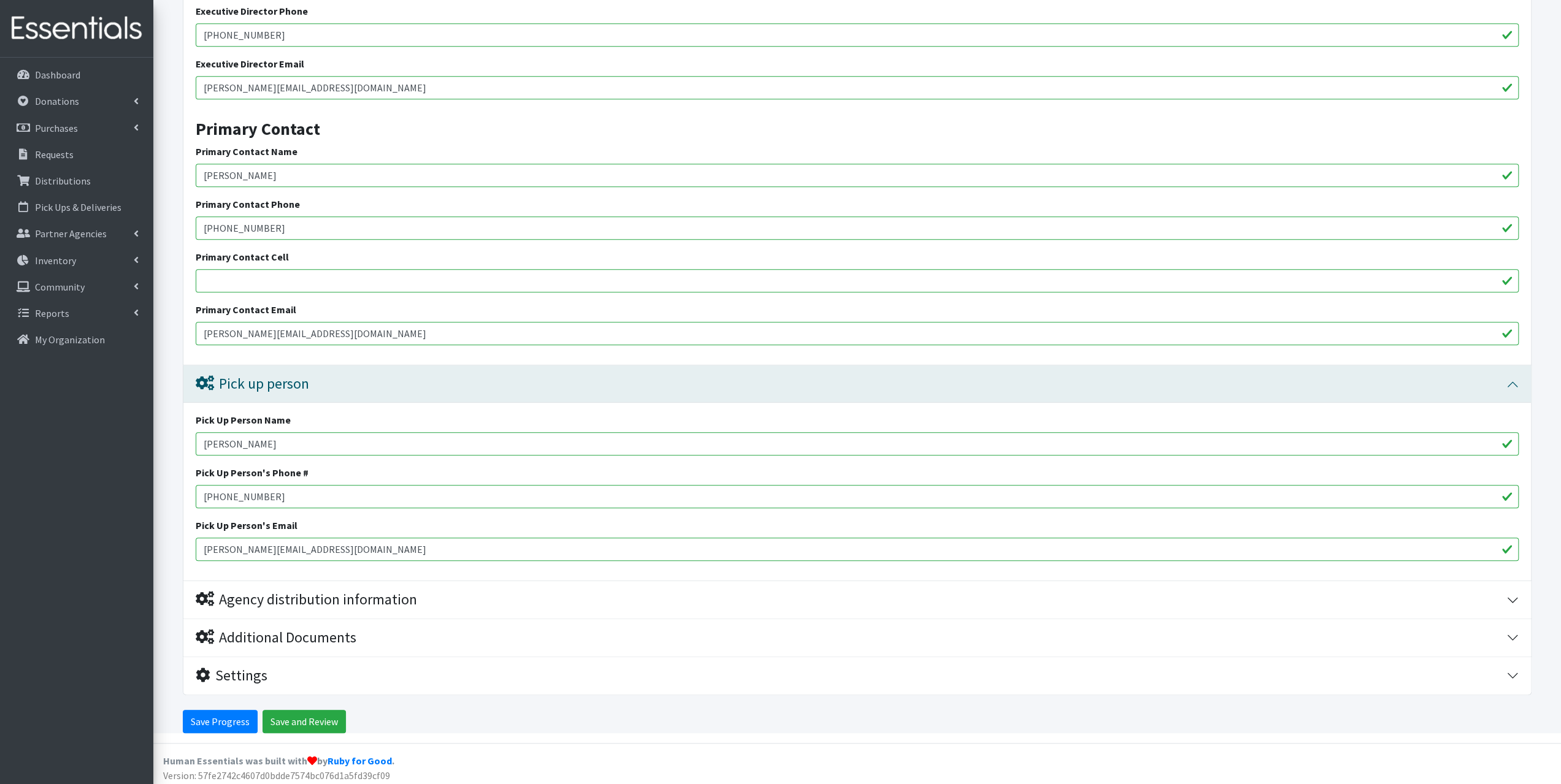
drag, startPoint x: 322, startPoint y: 501, endPoint x: 181, endPoint y: 502, distance: 141.0
click at [181, 502] on form "Save Progress Save and Review Agency Information Agency Name * The Heights Chur…" at bounding box center [857, 151] width 1408 height 1167
paste input "360-605-4228"
type input "360-605-4228"
click at [228, 718] on input "Save Progress" at bounding box center [220, 721] width 75 height 23
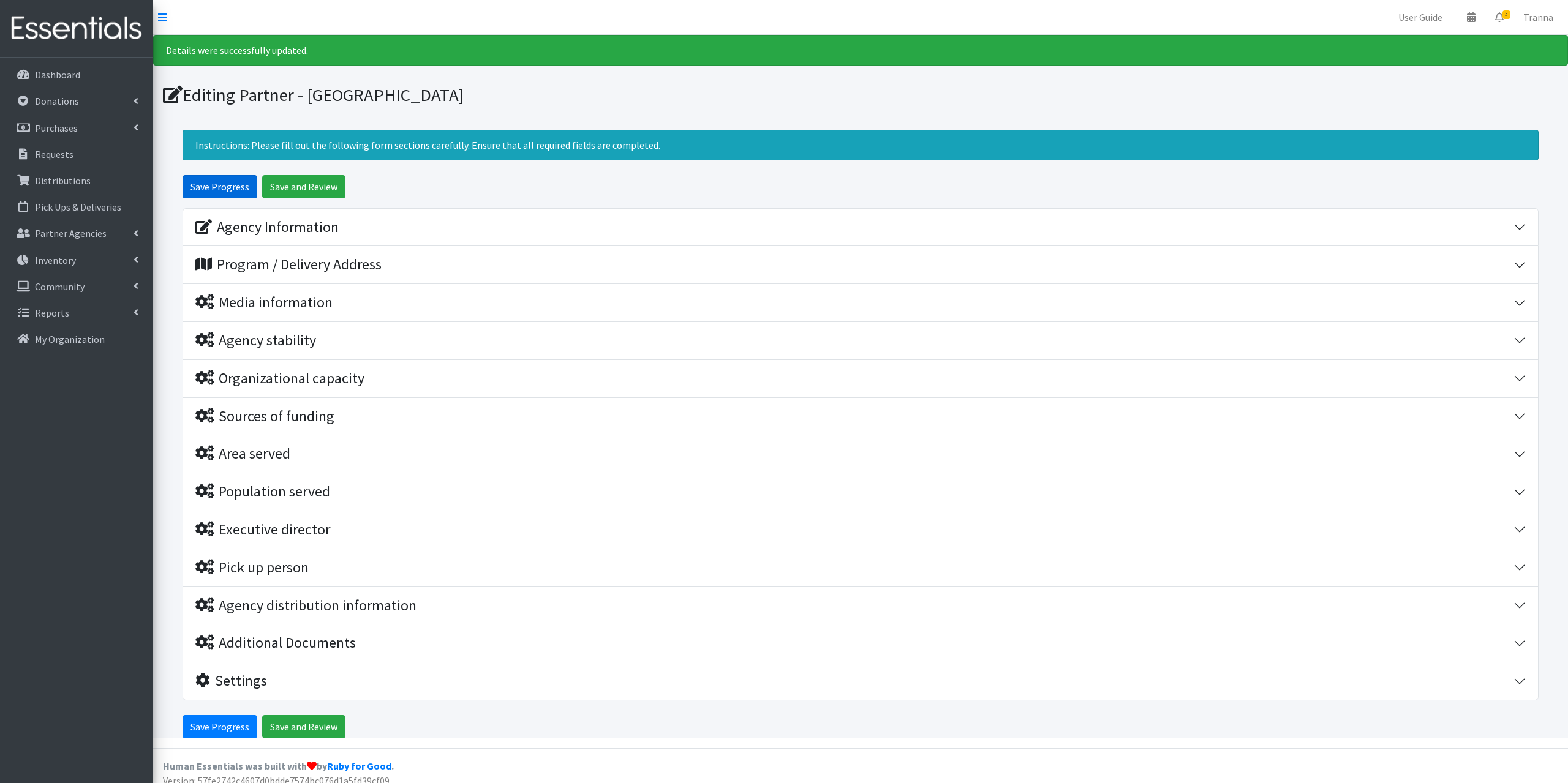
click at [232, 184] on input "Save Progress" at bounding box center [219, 187] width 75 height 23
click at [301, 187] on input "Save and Review" at bounding box center [303, 187] width 83 height 23
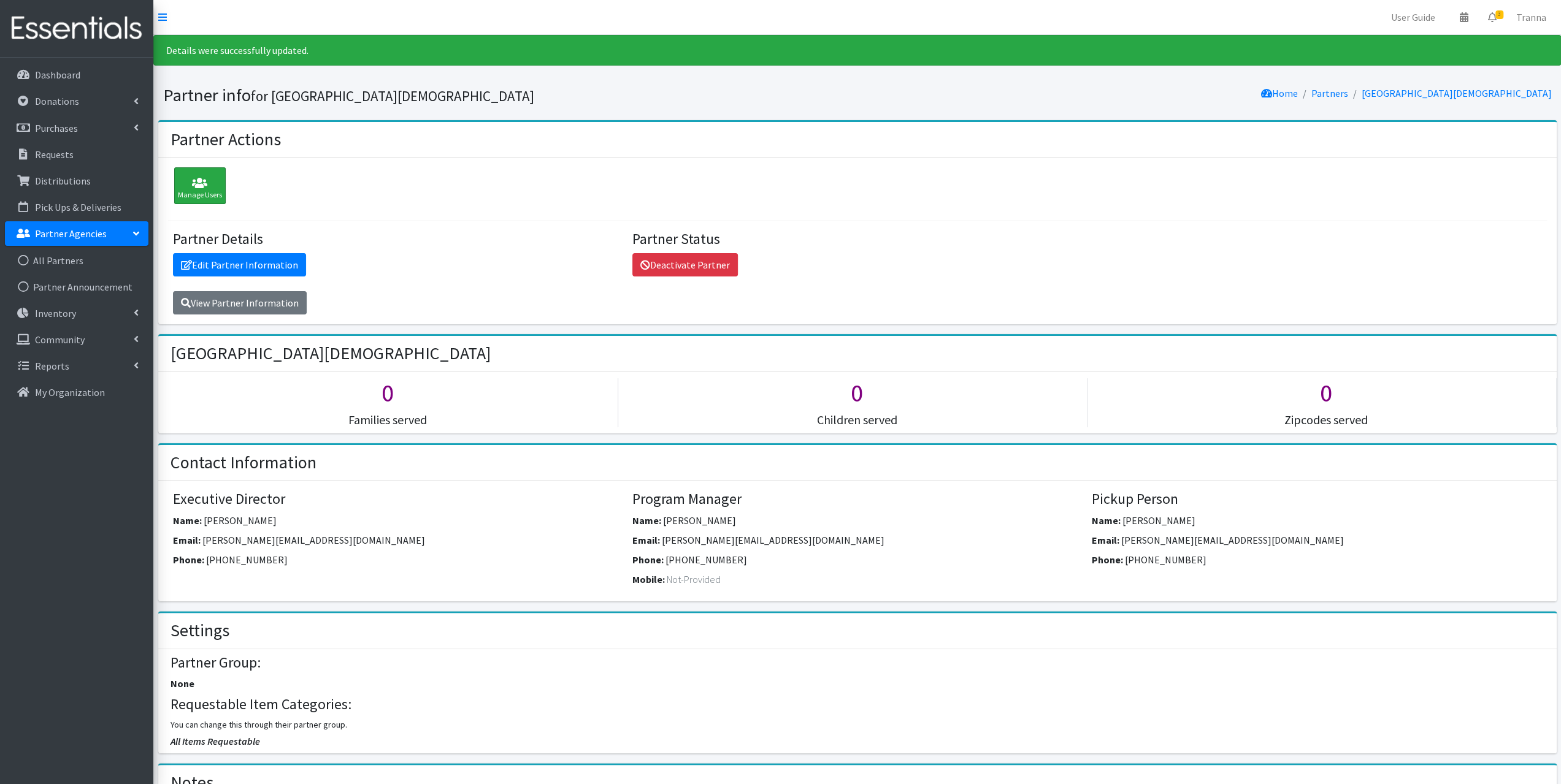
click at [198, 183] on icon at bounding box center [200, 184] width 44 height 13
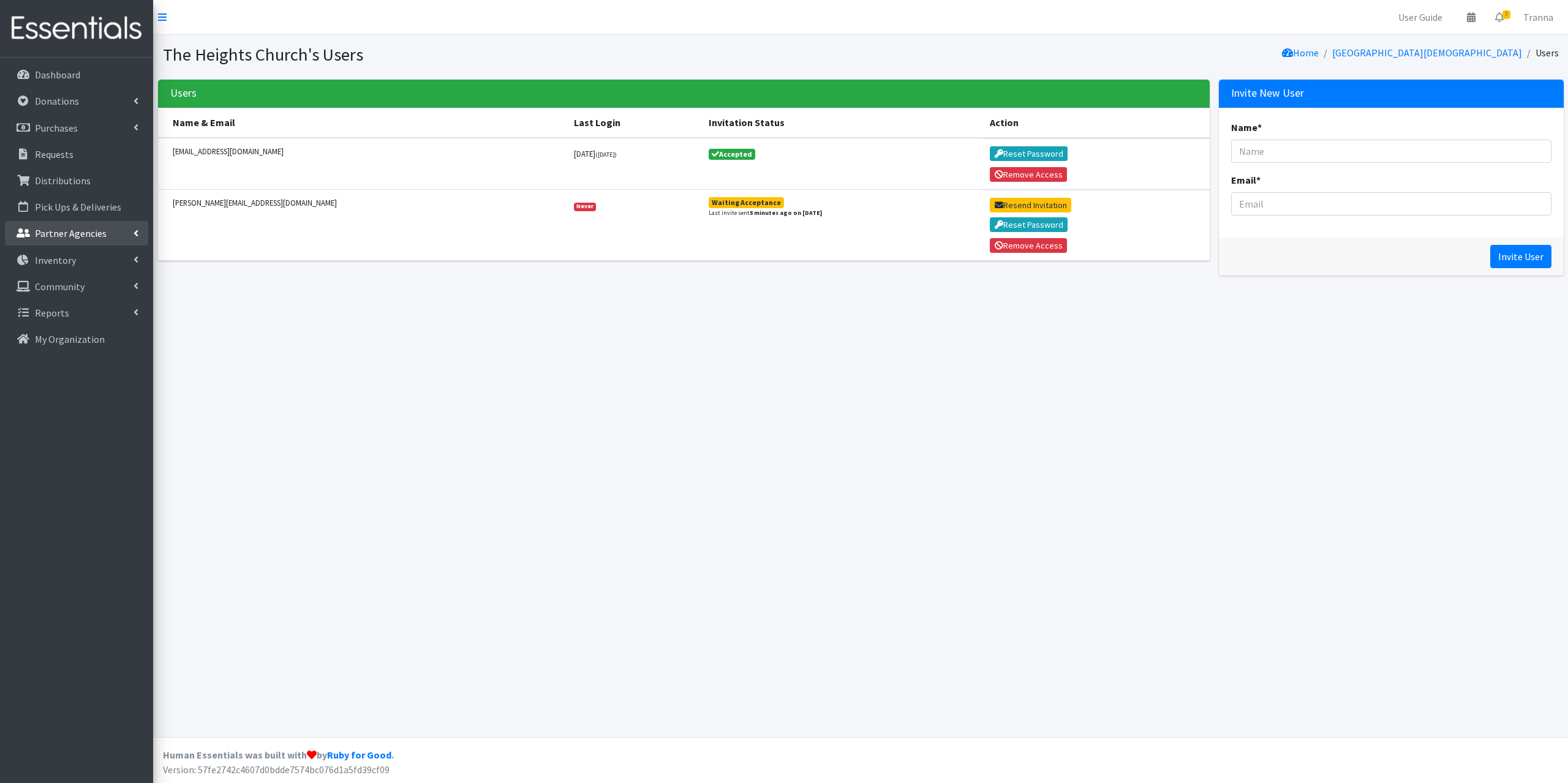
click at [81, 229] on p "Partner Agencies" at bounding box center [71, 234] width 71 height 13
click at [71, 260] on link "All Partners" at bounding box center [76, 260] width 143 height 24
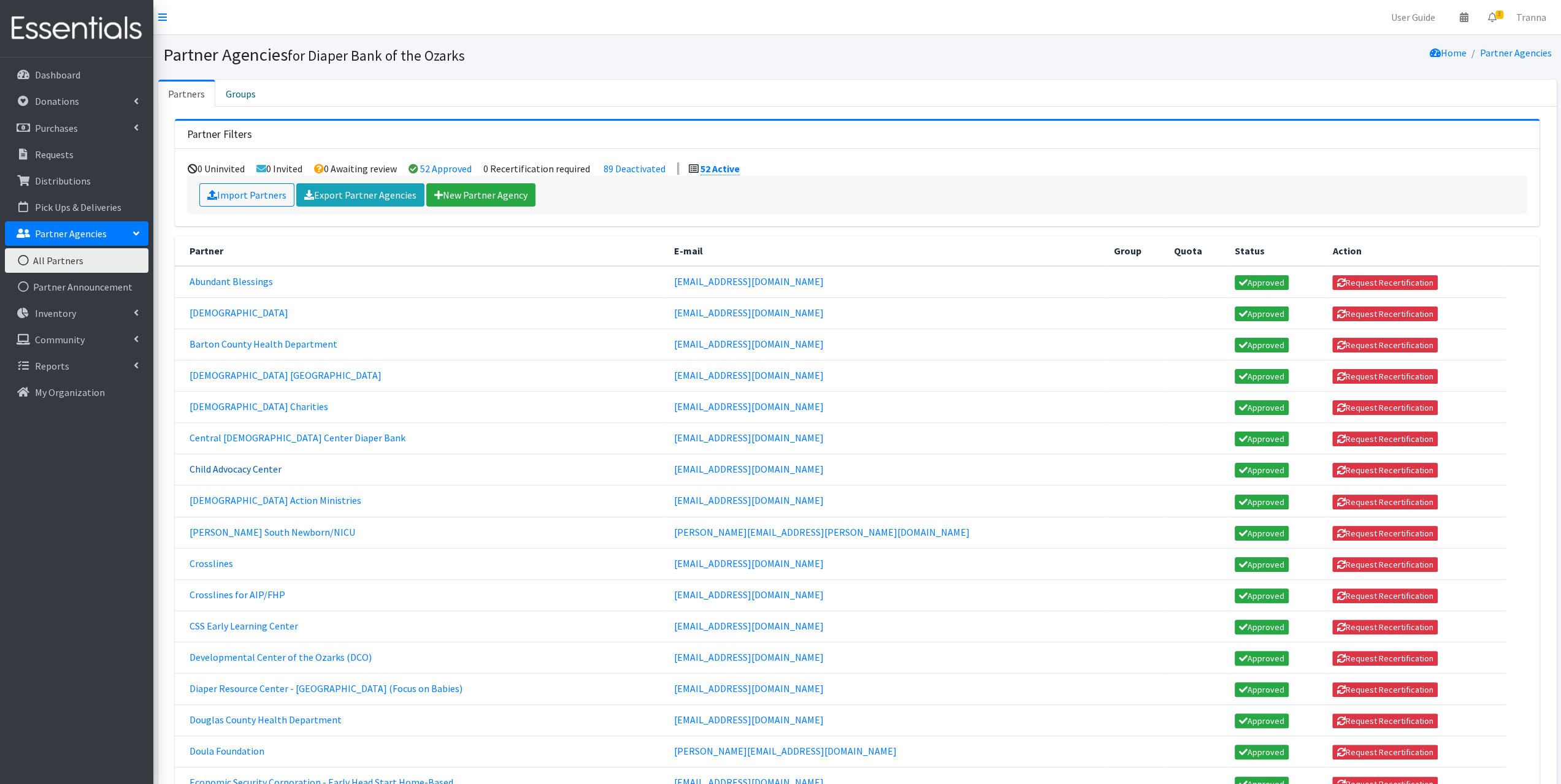
click at [255, 463] on link "Child Advocacy Center" at bounding box center [235, 469] width 92 height 13
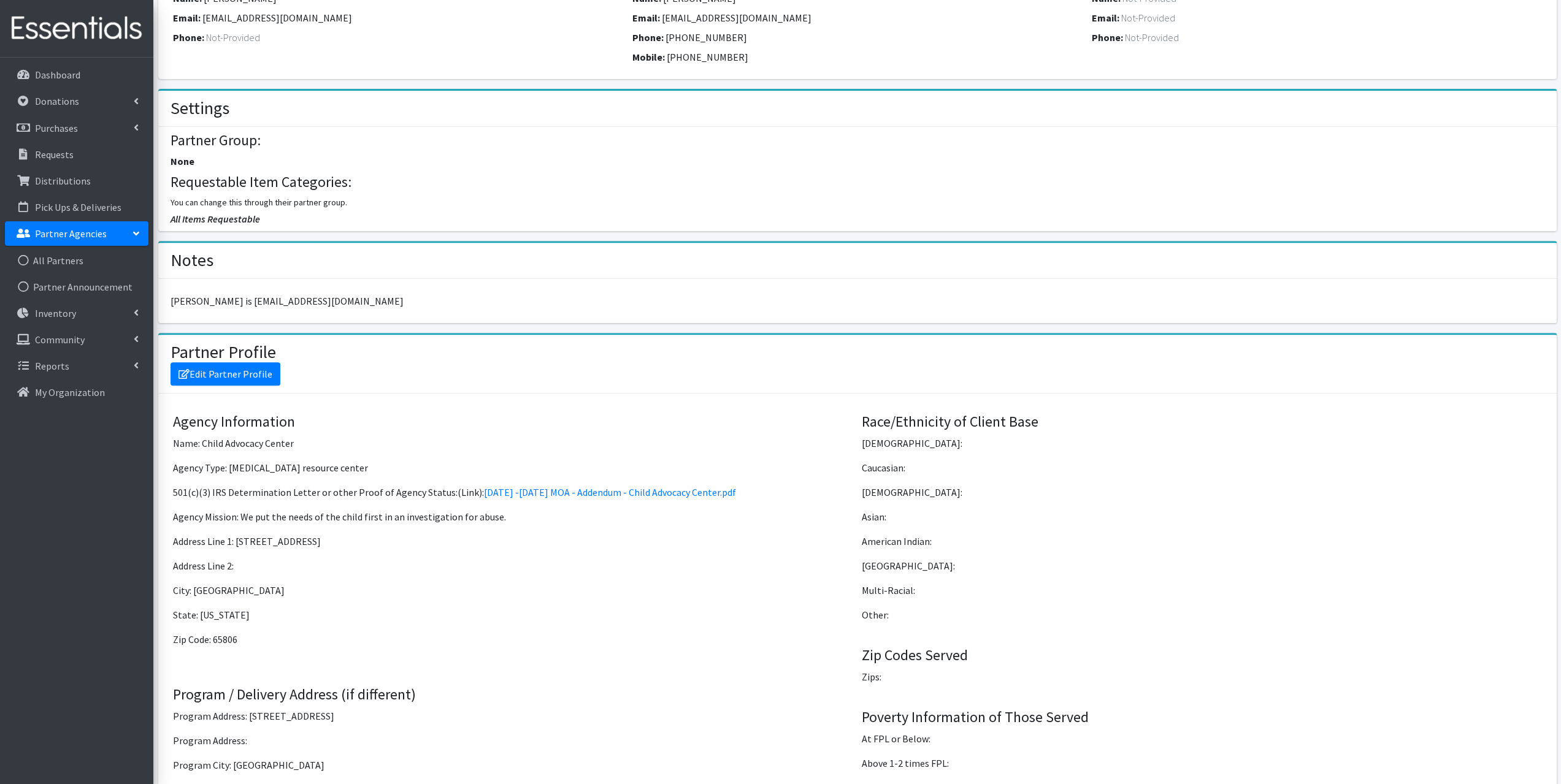
scroll to position [490, 0]
